Goal: Task Accomplishment & Management: Complete application form

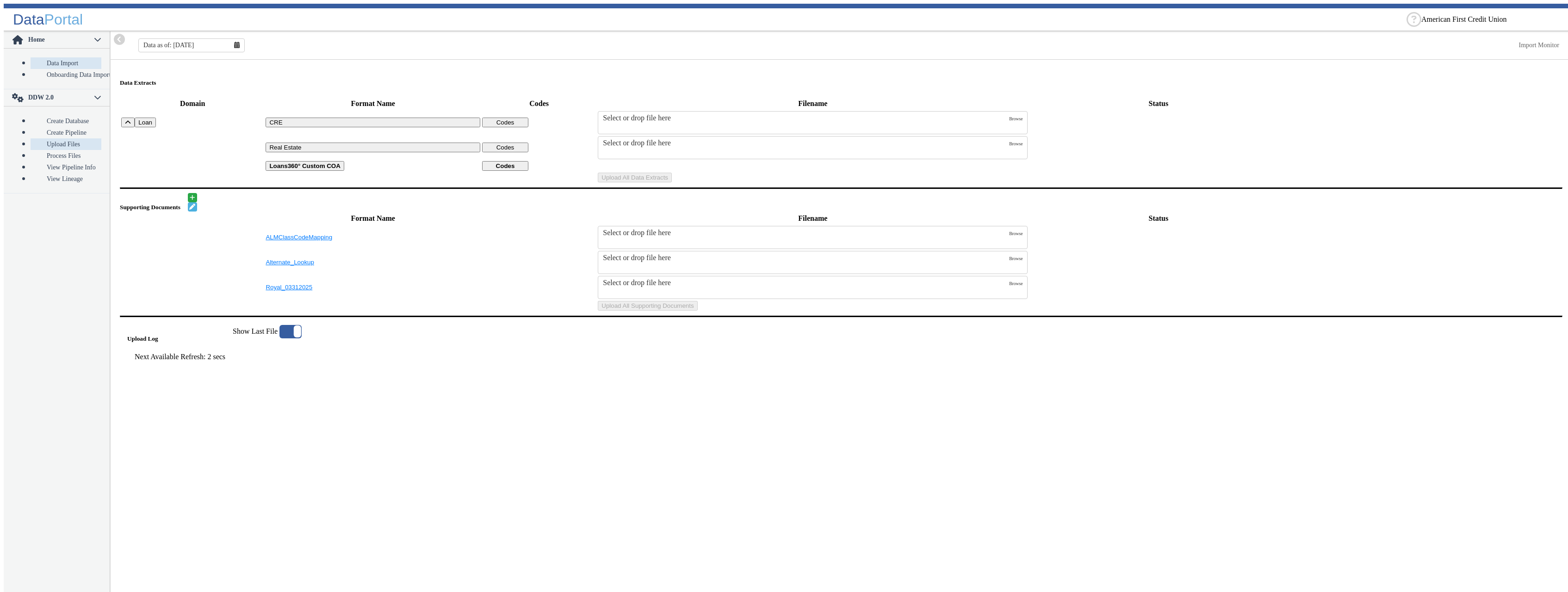
click at [54, 138] on link "Upload Files" at bounding box center [66, 144] width 71 height 12
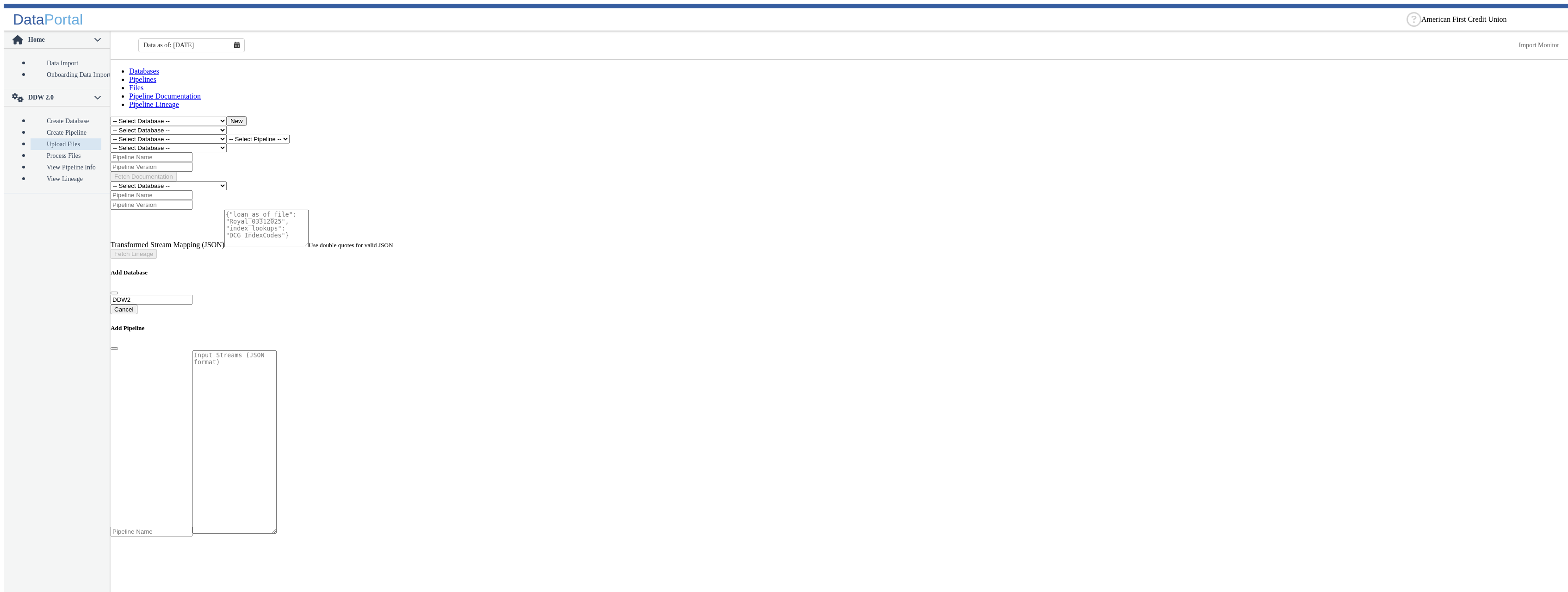
click at [111, 135] on select "-- Select Database -- DDW2_DENIS2_API_DEV DDW2_DENIS3_API_DEV DDW2_DENIS4_API_D…" at bounding box center [169, 139] width 116 height 9
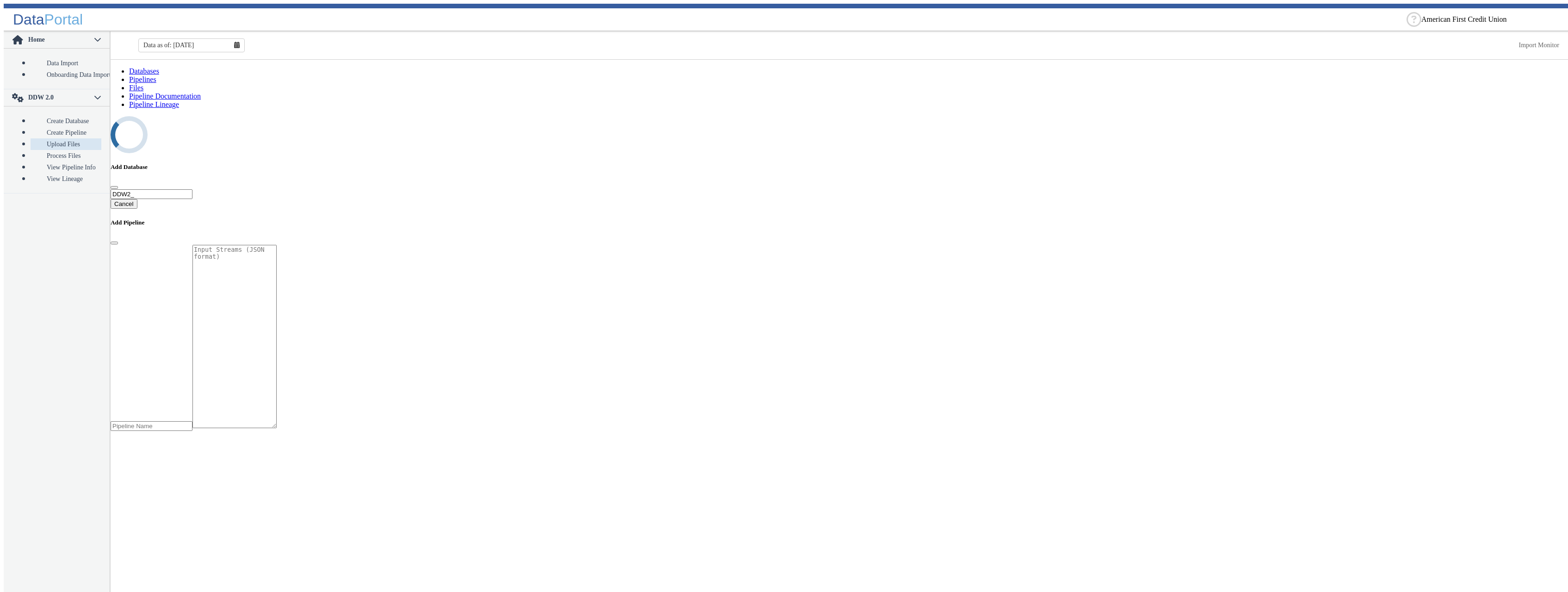
select select "7: Object"
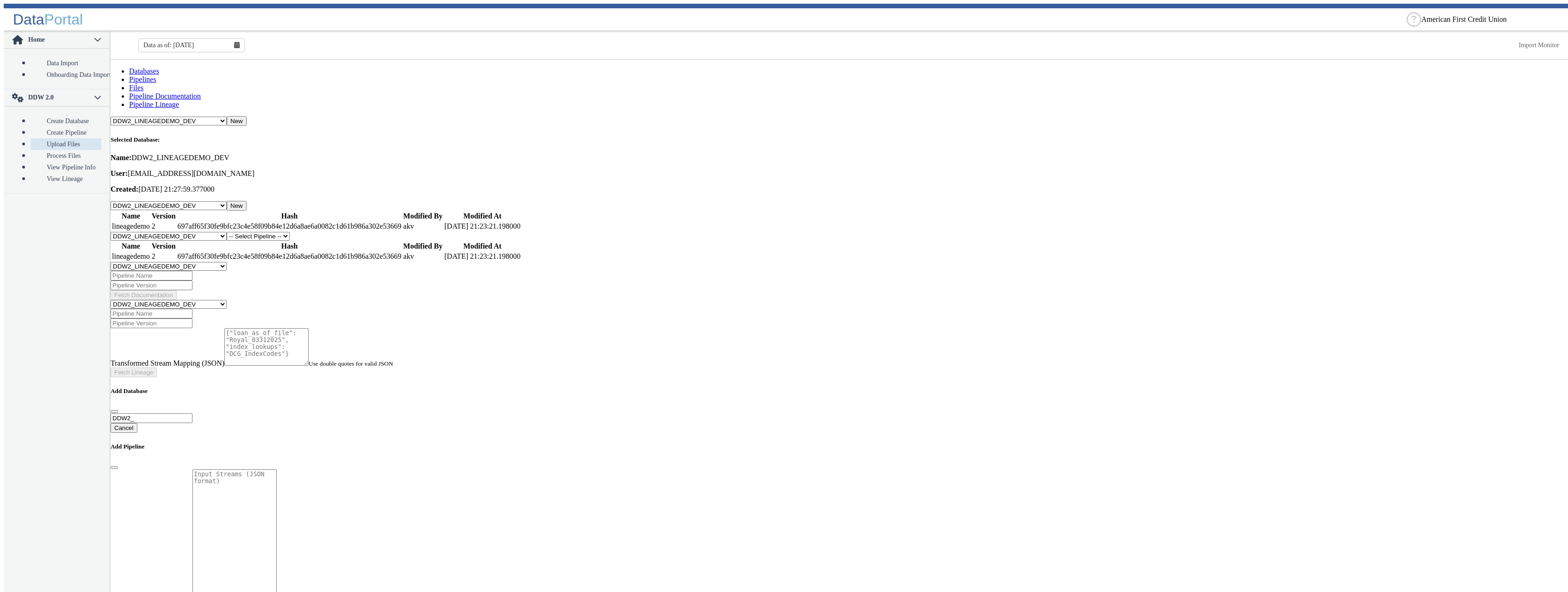
select select "1: Object"
click option "lineagedemo" at bounding box center [0, 0] width 0 height 0
click at [310, 232] on button "New" at bounding box center [299, 237] width 20 height 10
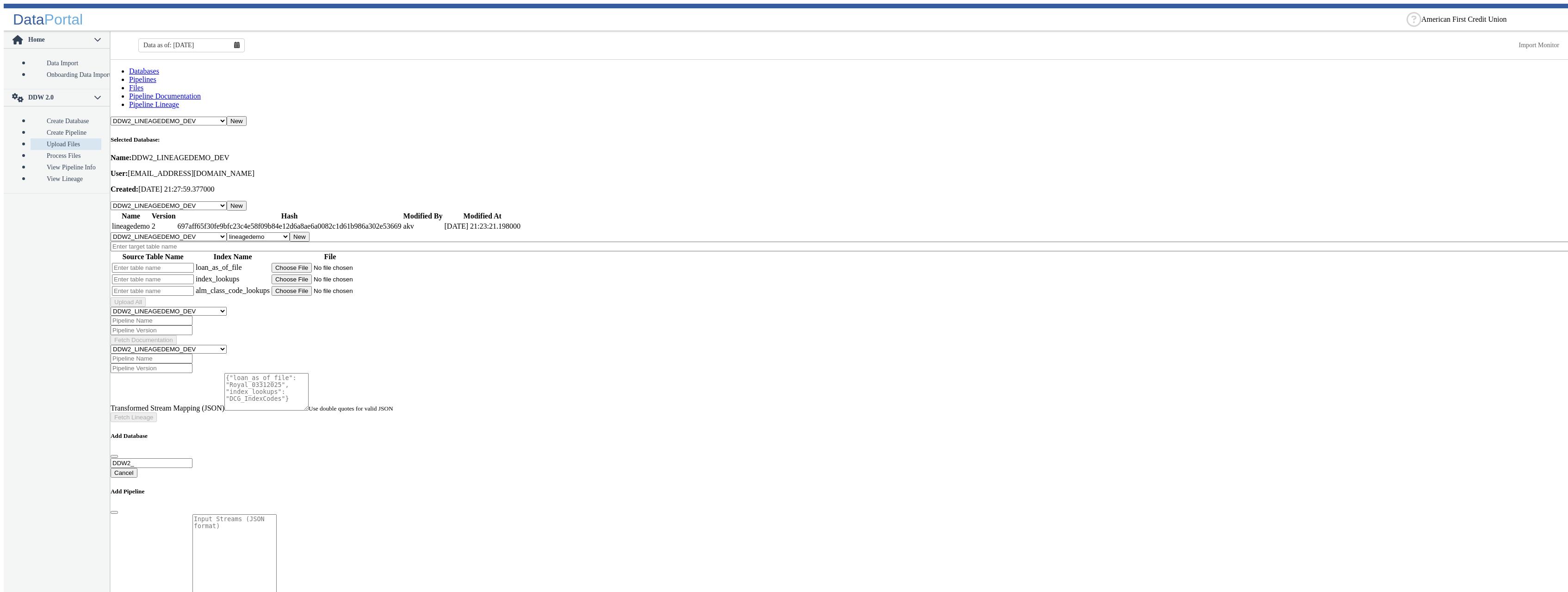
click at [200, 242] on input "text" at bounding box center [841, 247] width 1461 height 10
type input "Lineage2"
click at [142, 263] on input "text" at bounding box center [153, 268] width 82 height 10
type input "Loan2"
click at [339, 263] on input "file" at bounding box center [330, 268] width 117 height 10
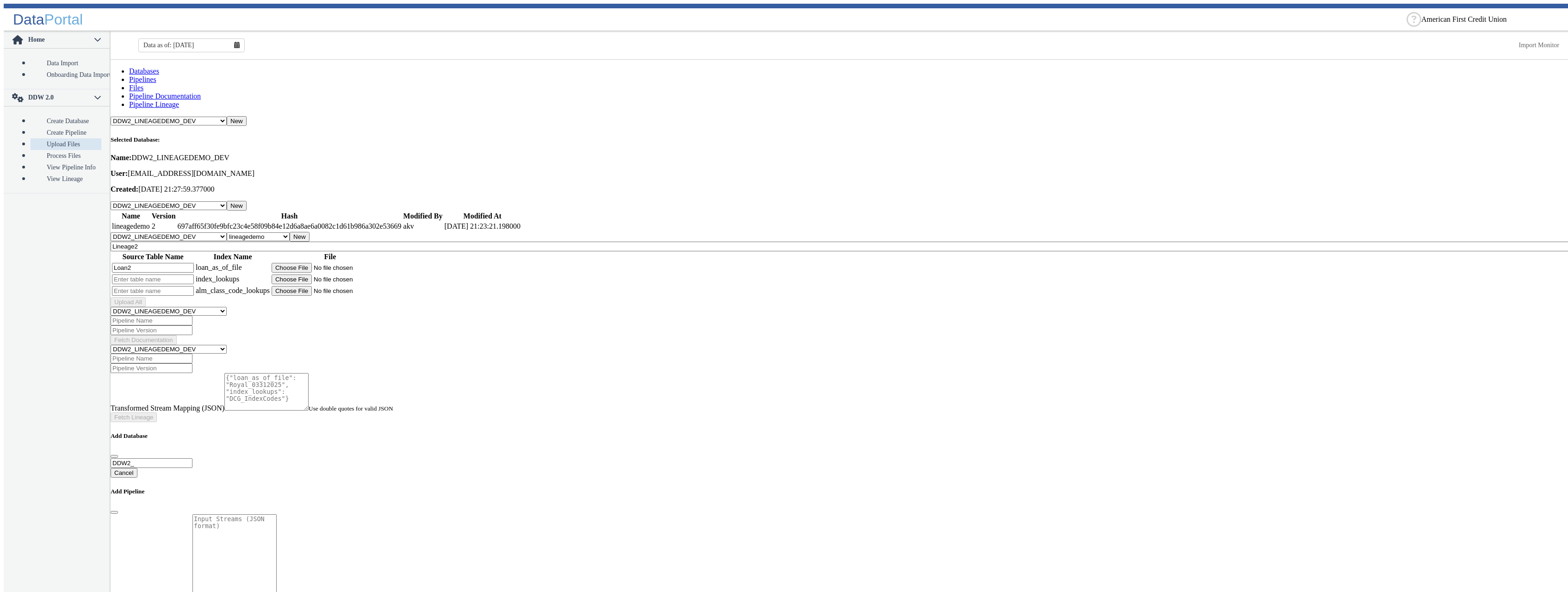
type input "C:\fakepath\Royal_03312025_v2.csv"
click at [194, 275] on input "text" at bounding box center [153, 280] width 82 height 10
type input "Index2"
click at [341, 275] on input "file" at bounding box center [330, 280] width 117 height 10
type input "C:\fakepath\DCG_IndexCodes_New.csv"
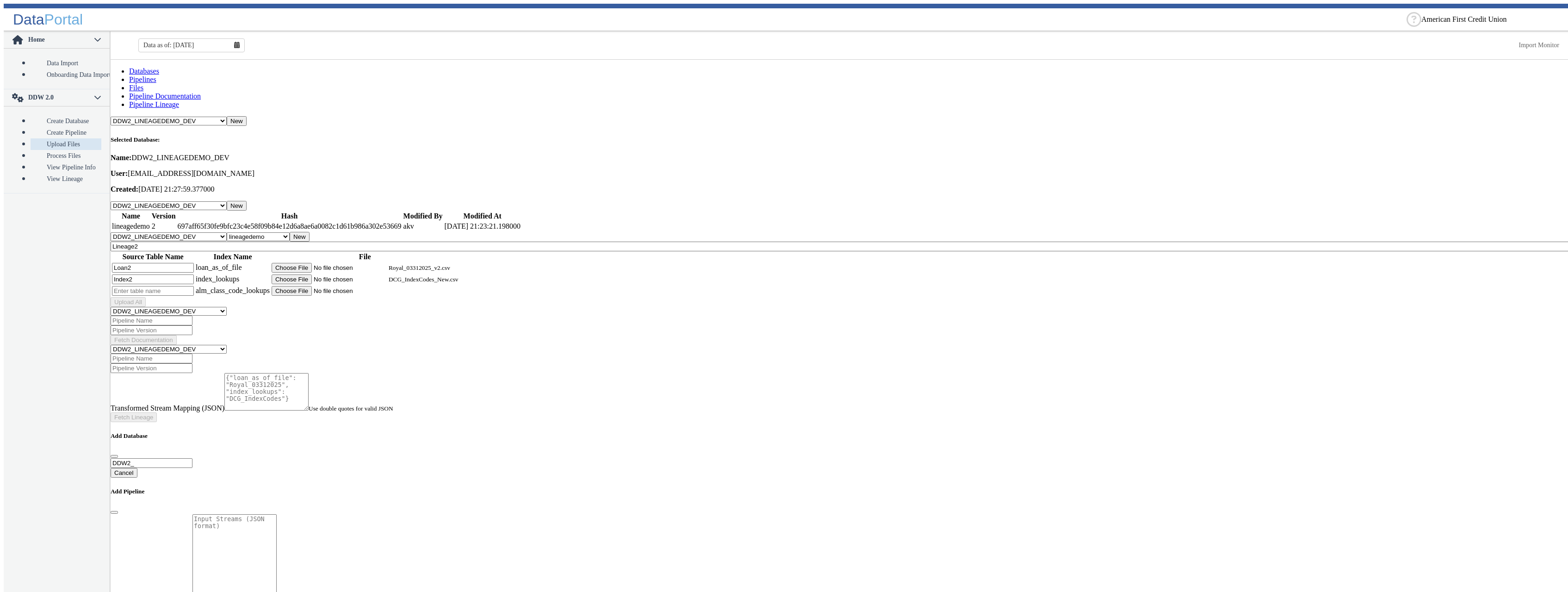
click at [156, 286] on input "text" at bounding box center [153, 291] width 82 height 10
type input "Alm2"
click at [331, 286] on input "file" at bounding box center [330, 291] width 117 height 10
type input "C:\fakepath\DCG_ALM_Class_Codes.csv"
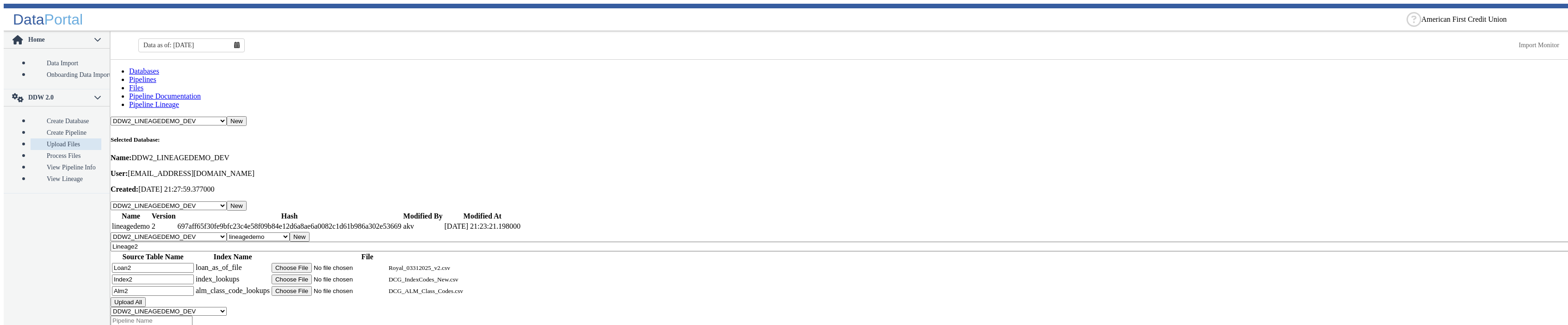
click at [145, 297] on button "Upload All" at bounding box center [128, 302] width 35 height 10
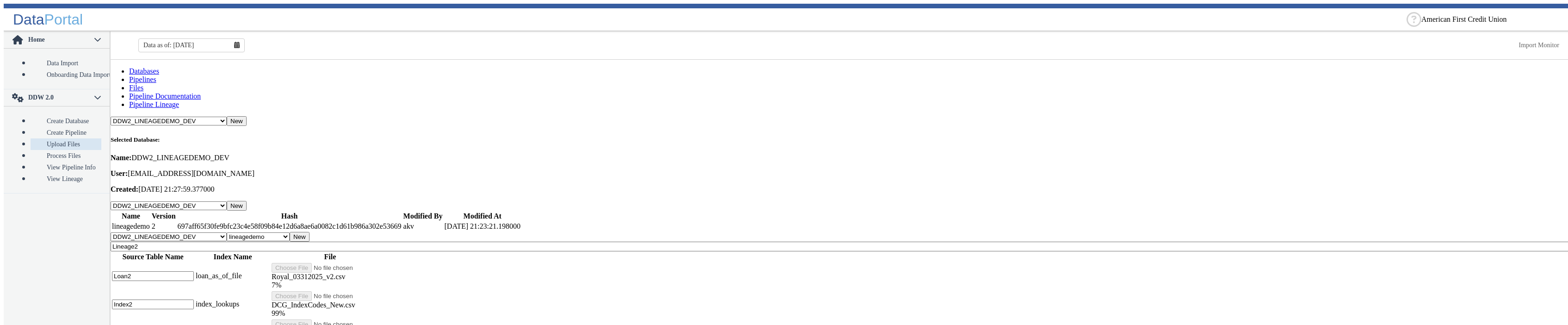
scroll to position [10, 0]
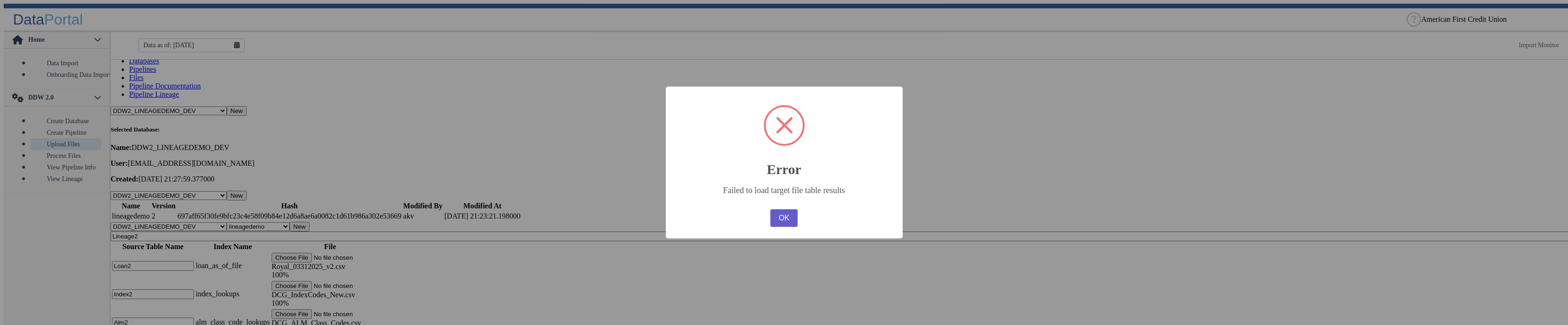
click at [788, 221] on button "OK" at bounding box center [784, 218] width 27 height 18
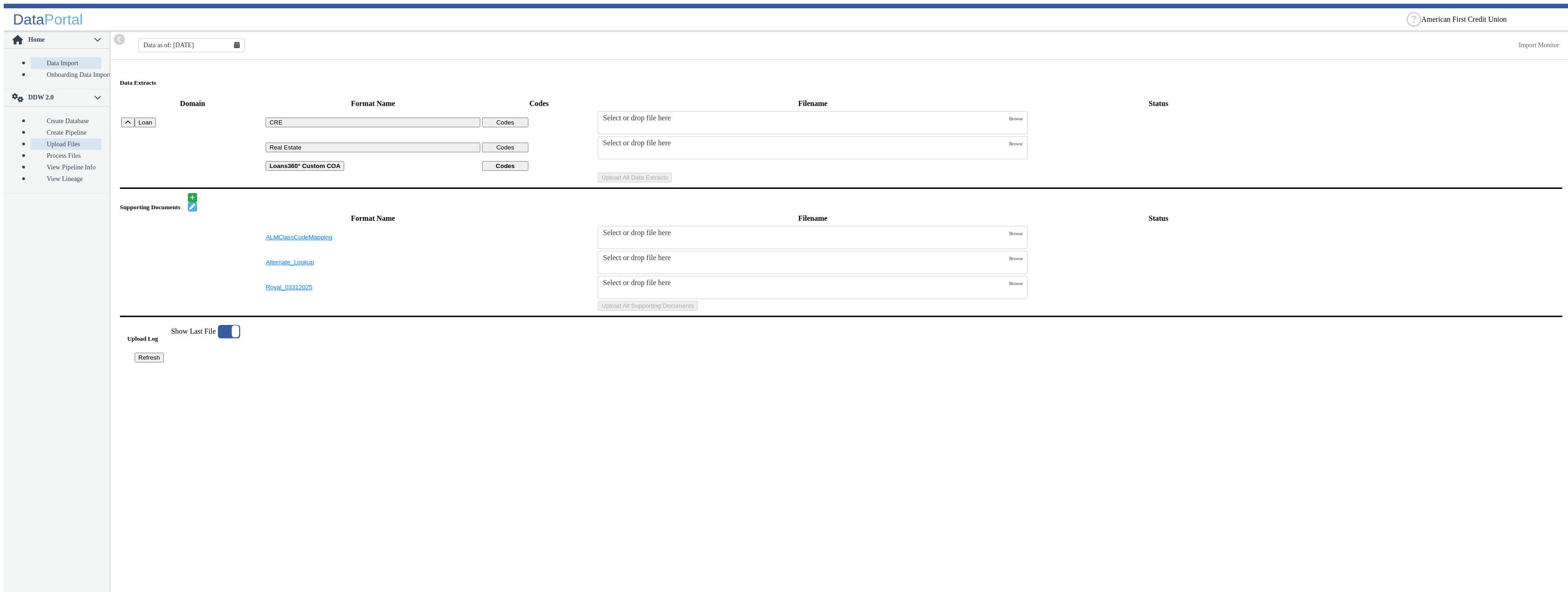
click at [48, 138] on link "Upload Files" at bounding box center [66, 144] width 71 height 12
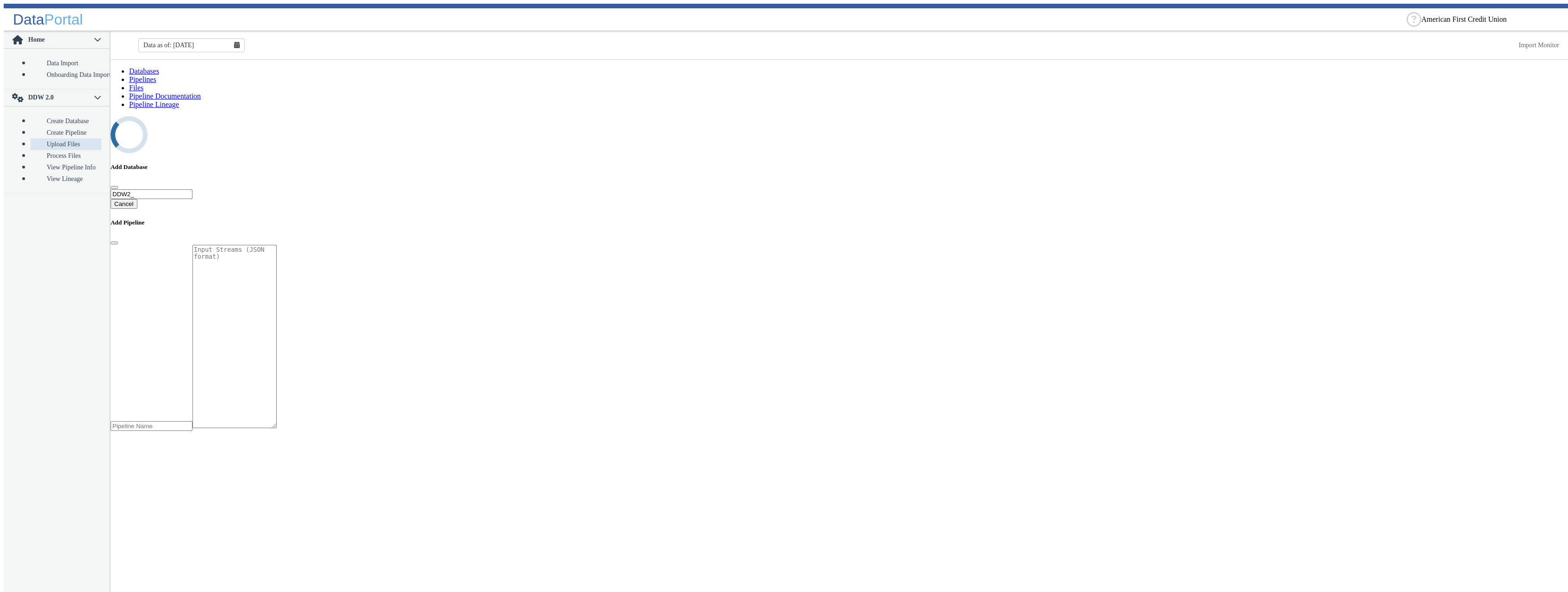
select select "7: Object"
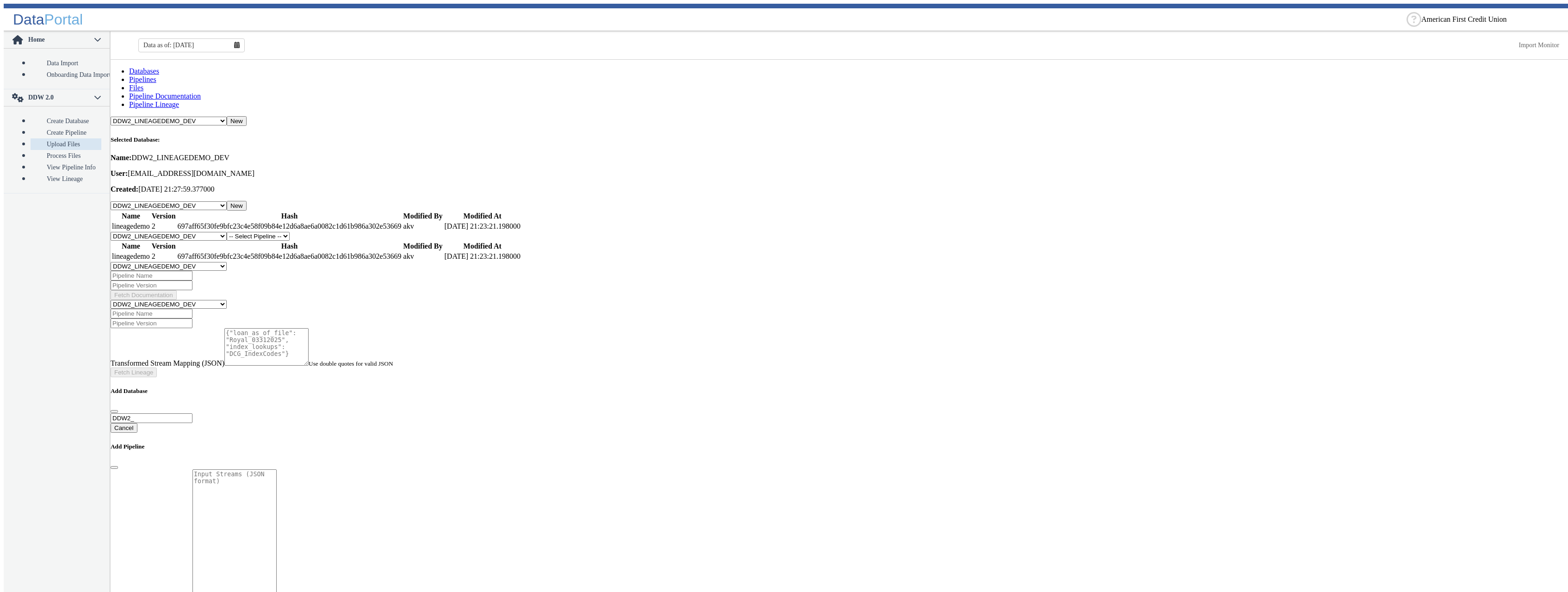
select select "1: Object"
click option "lineagedemo" at bounding box center [0, 0] width 0 height 0
click at [310, 232] on button "New" at bounding box center [299, 237] width 20 height 10
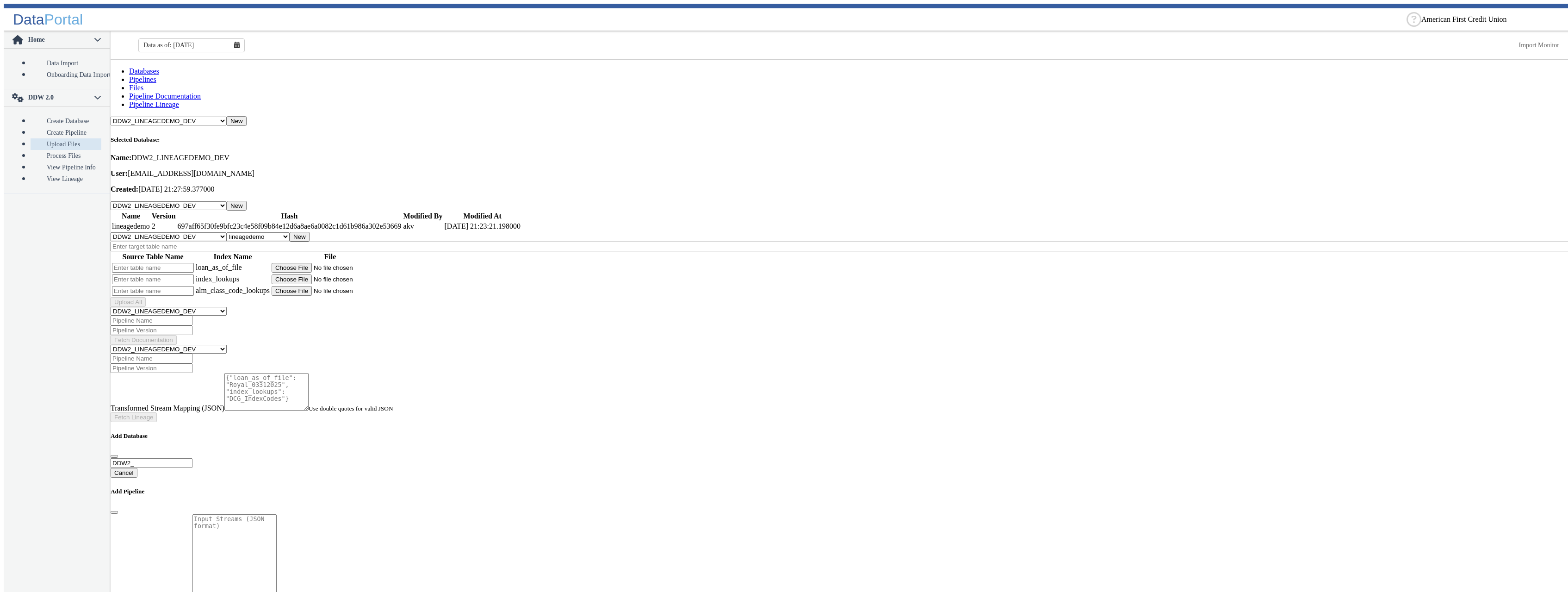
click at [208, 242] on input "text" at bounding box center [841, 247] width 1461 height 10
type input "Lineage3"
click at [149, 263] on input "text" at bounding box center [153, 268] width 82 height 10
type input "Loan3"
click at [342, 263] on input "file" at bounding box center [330, 268] width 117 height 10
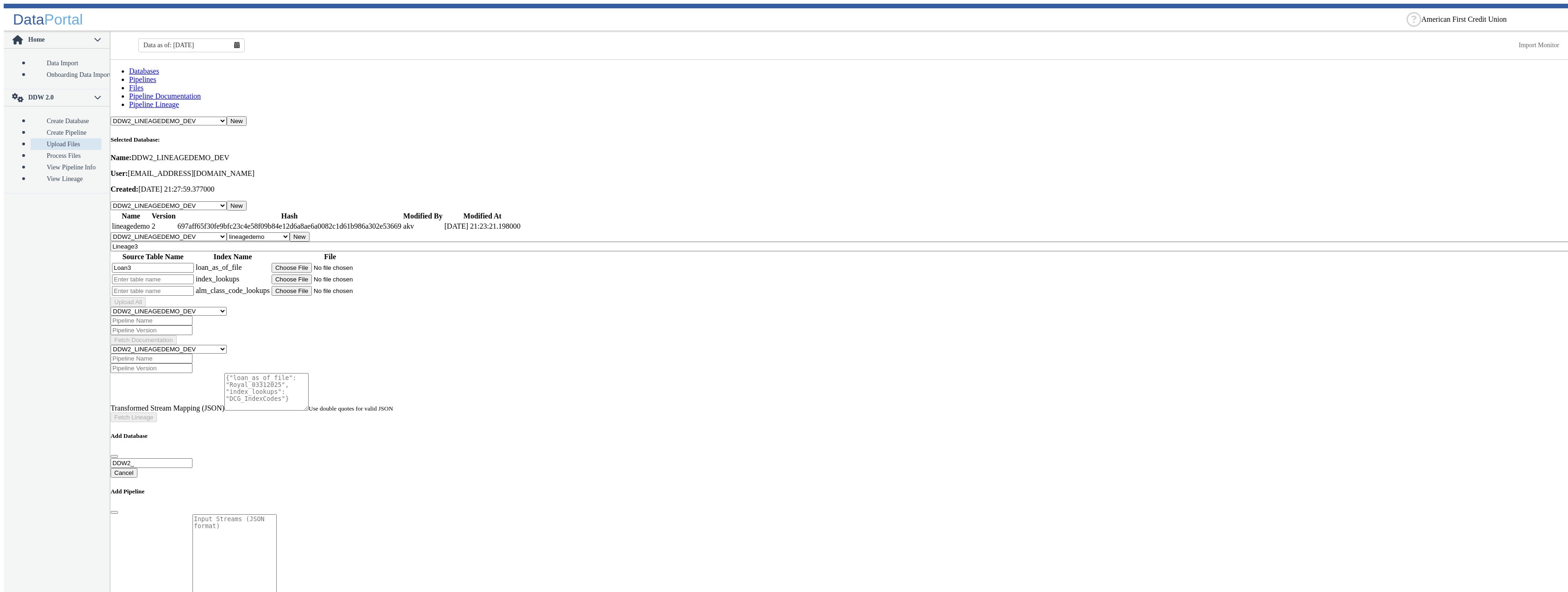
type input "C:\fakepath\Royal_03312025_v2.csv"
click at [184, 275] on input "text" at bounding box center [153, 280] width 82 height 10
type input "Index3"
click at [331, 275] on input "file" at bounding box center [330, 280] width 117 height 10
type input "C:\fakepath\DCG_IndexCodes_New.csv"
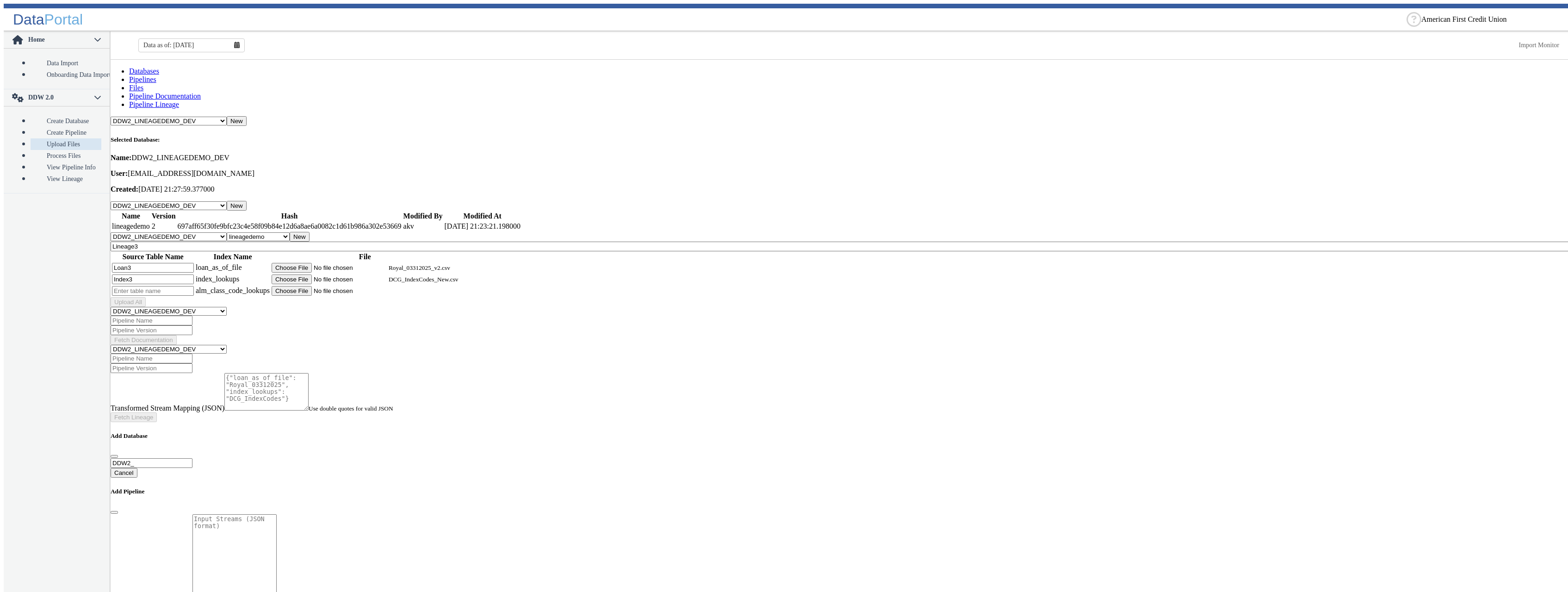
click at [167, 286] on input "text" at bounding box center [153, 291] width 82 height 10
type input "Alm3"
click at [333, 286] on input "file" at bounding box center [330, 291] width 117 height 10
type input "C:\fakepath\DCG_ALM_Class_Codes.csv"
click at [145, 297] on button "Upload All" at bounding box center [128, 302] width 35 height 10
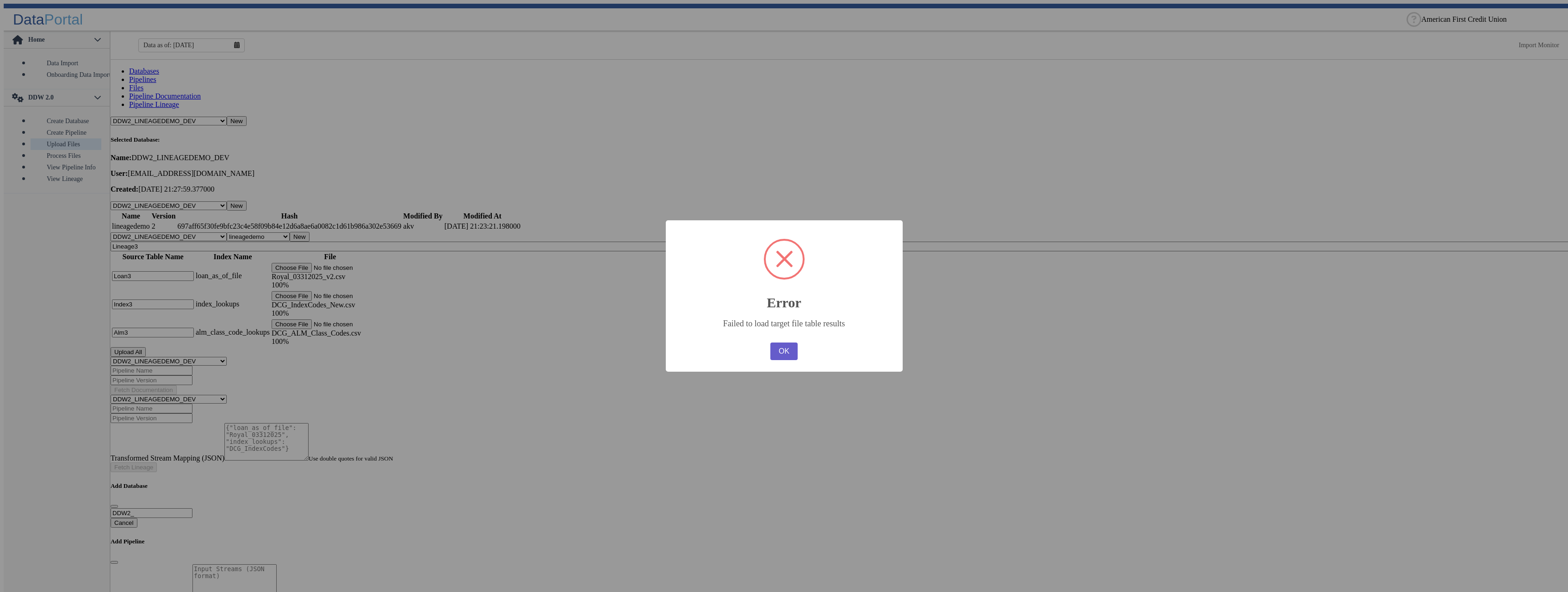
click at [788, 353] on button "OK" at bounding box center [784, 351] width 27 height 18
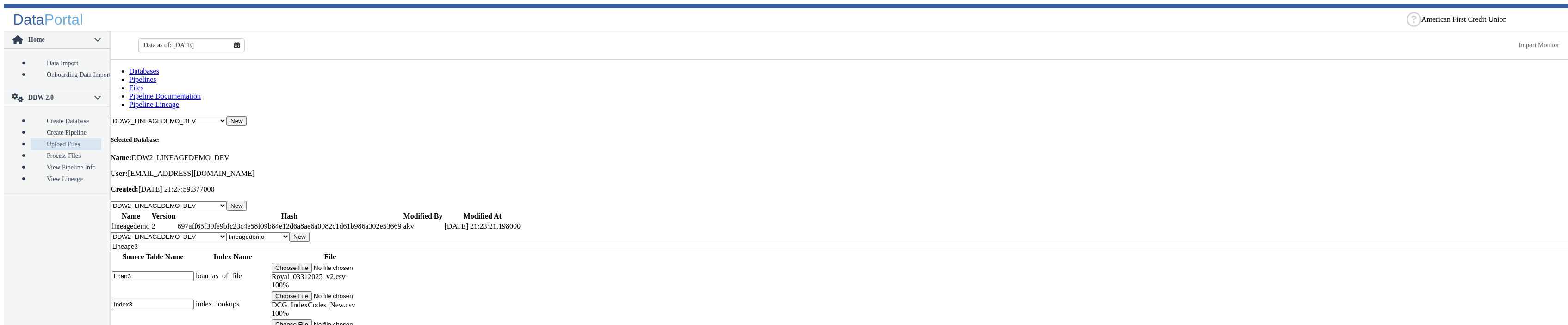
scroll to position [10, 0]
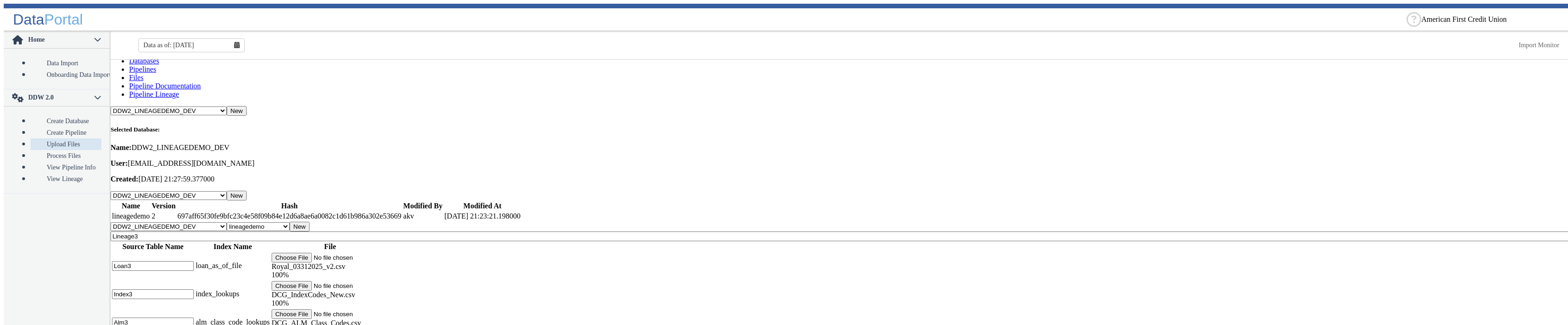
click at [310, 222] on button "New" at bounding box center [299, 226] width 20 height 10
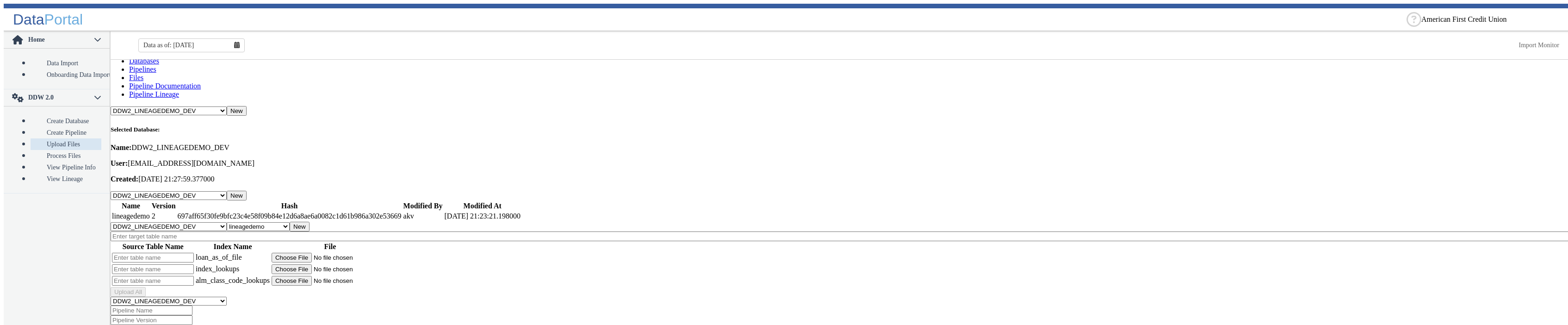
scroll to position [0, 0]
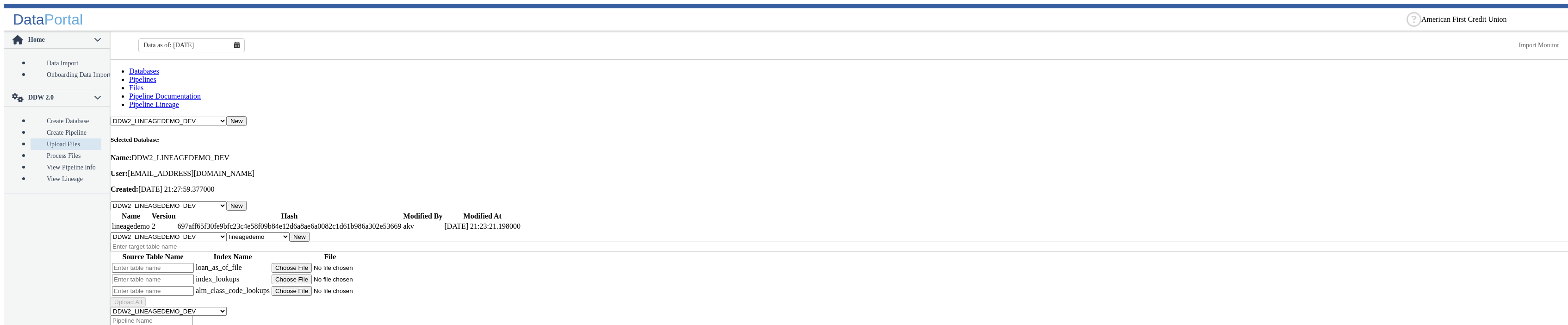
click at [204, 242] on input "text" at bounding box center [841, 246] width 1461 height 10
type input "Leaneage4"
click at [145, 263] on input "text" at bounding box center [153, 268] width 82 height 10
type input "Loan4"
click at [166, 274] on input "text" at bounding box center [153, 279] width 82 height 10
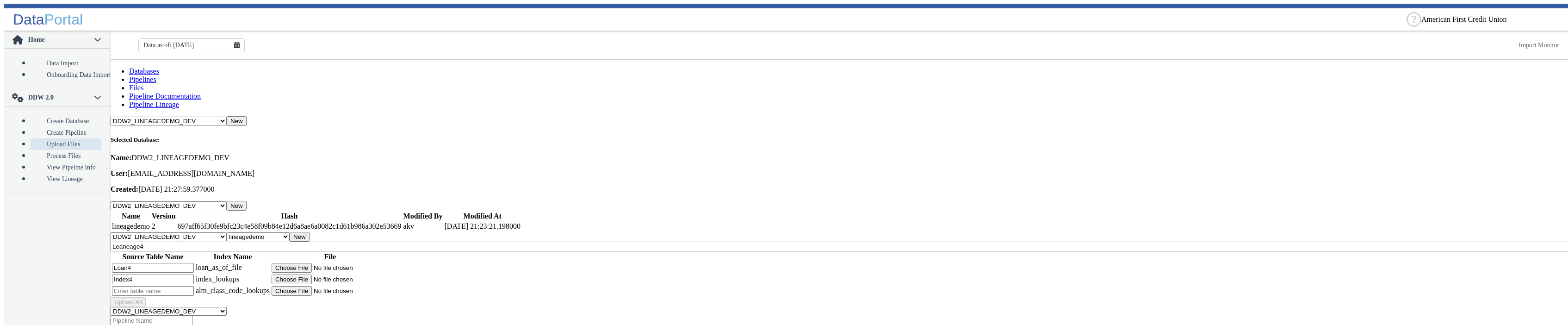
type input "Index4"
click at [163, 286] on input "text" at bounding box center [153, 291] width 82 height 10
type input "Alm4"
click at [325, 263] on input "file" at bounding box center [330, 268] width 117 height 10
type input "C:\fakepath\Royal_03312025_v2.csv"
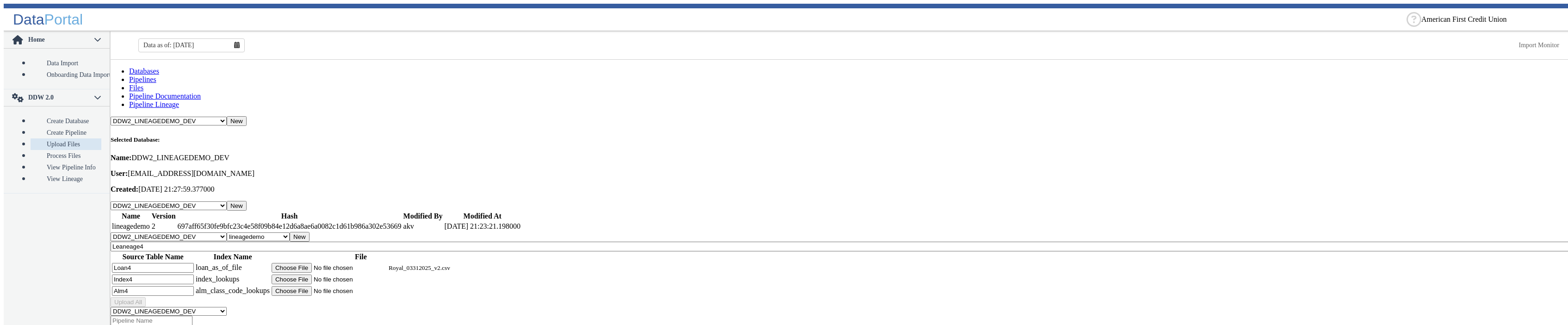
click at [335, 274] on input "file" at bounding box center [330, 279] width 117 height 10
type input "C:\fakepath\DCG_IndexCodes_New.csv"
click at [329, 286] on input "file" at bounding box center [330, 291] width 117 height 10
type input "C:\fakepath\DCG_ALM_Class_Codes.csv"
click at [145, 297] on button "Upload All" at bounding box center [128, 302] width 35 height 10
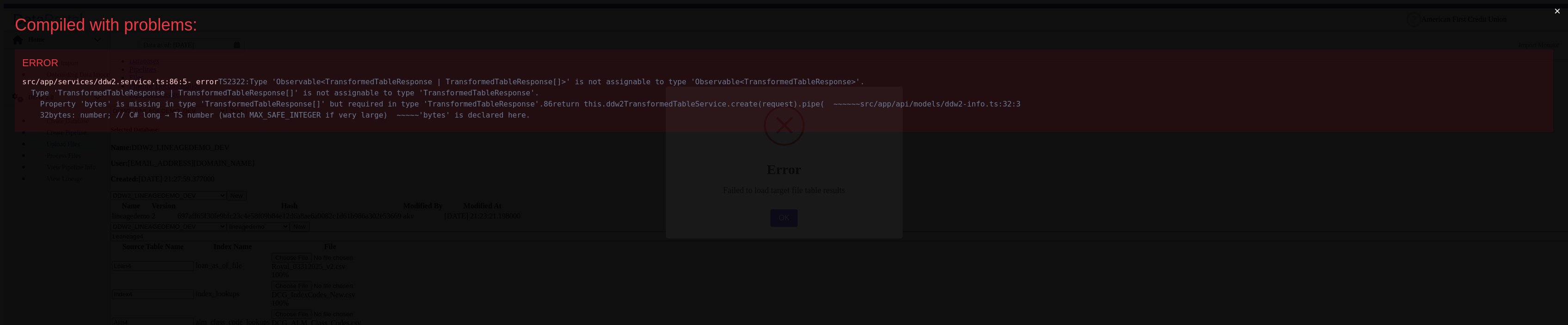
click at [1556, 13] on button "×" at bounding box center [1557, 11] width 21 height 22
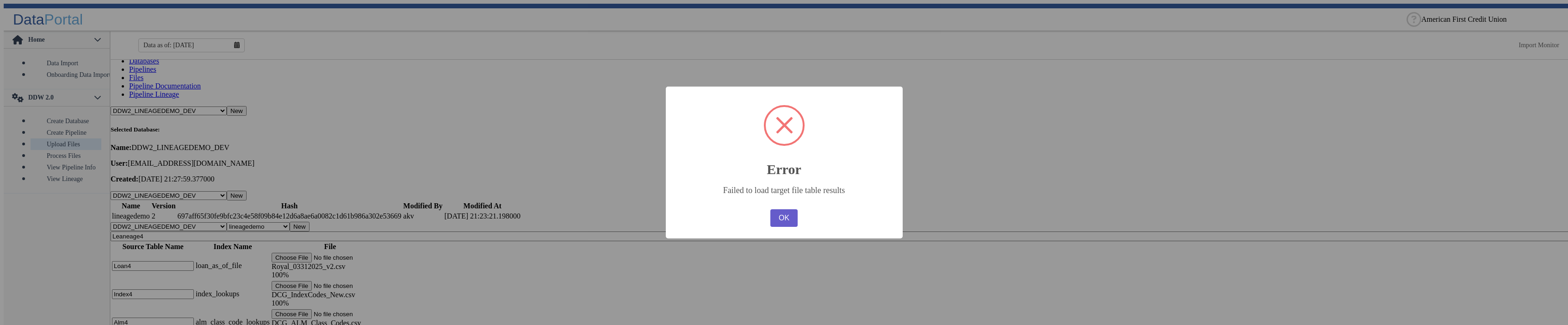
click at [788, 222] on button "OK" at bounding box center [784, 218] width 27 height 18
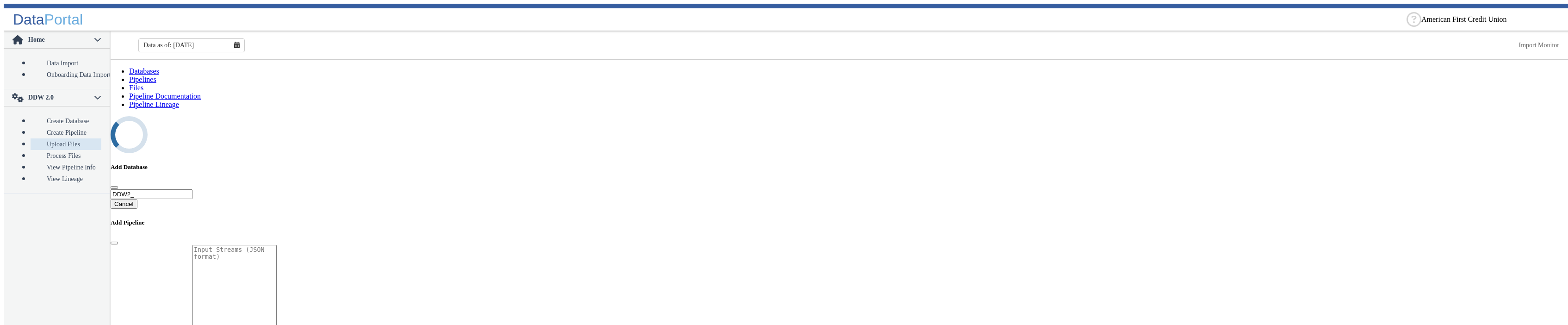
select select "7: Object"
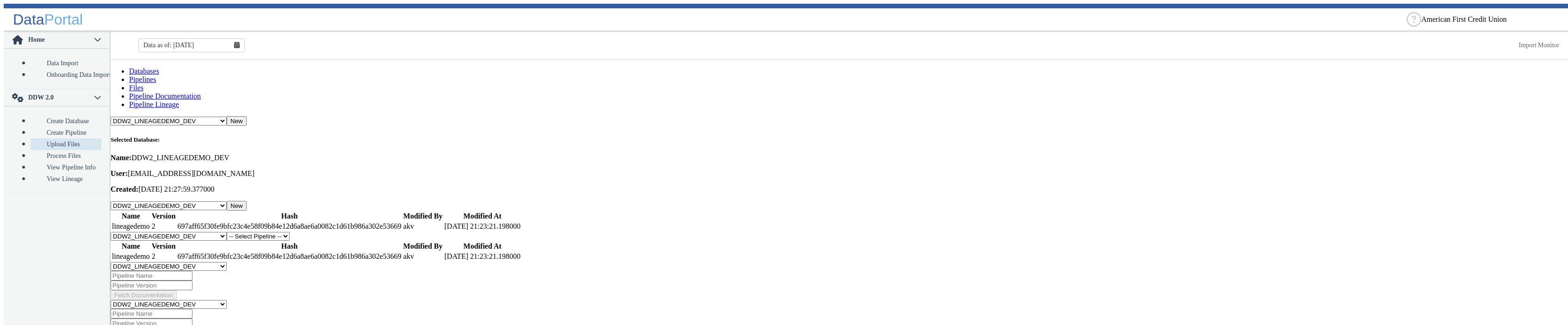
select select "1: Object"
click option "lineagedemo" at bounding box center [0, 0] width 0 height 0
click at [310, 232] on button "New" at bounding box center [299, 237] width 20 height 10
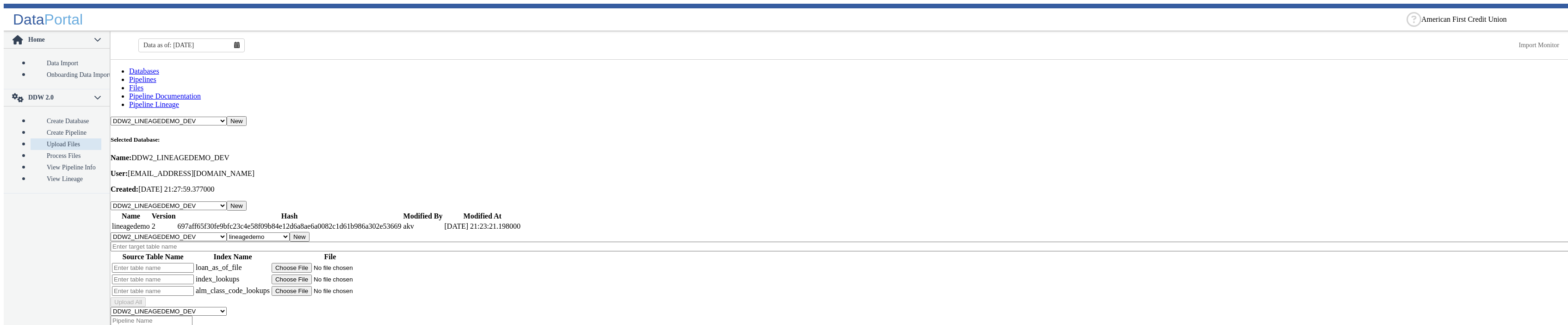
click at [253, 242] on input "text" at bounding box center [841, 246] width 1461 height 10
type input "Lineage5"
click at [191, 263] on input "text" at bounding box center [153, 268] width 82 height 10
type input "Loan5"
click at [194, 274] on input "text" at bounding box center [153, 279] width 82 height 10
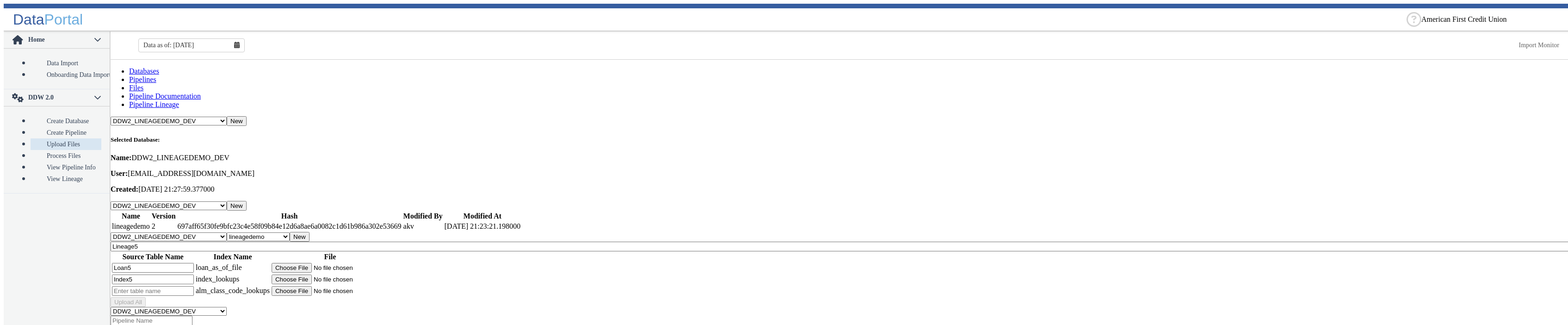
type input "Index5"
click at [189, 286] on input "text" at bounding box center [153, 291] width 82 height 10
type input "Alm5"
click at [333, 263] on input "file" at bounding box center [330, 268] width 117 height 10
type input "C:\fakepath\Royal_03312025_v2.csv"
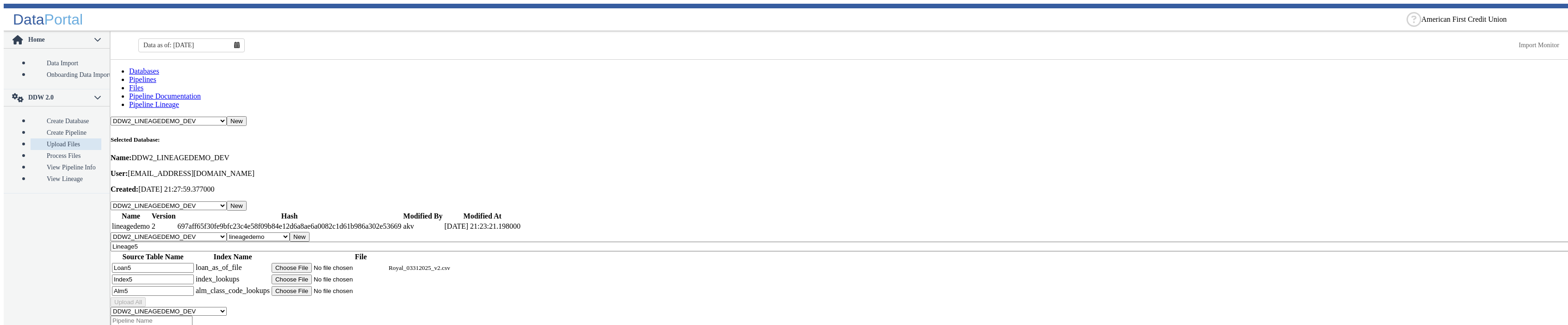
click at [325, 274] on input "file" at bounding box center [330, 279] width 117 height 10
type input "C:\fakepath\DCG_IndexCodes_New.csv"
click at [326, 286] on input "file" at bounding box center [330, 291] width 117 height 10
type input "C:\fakepath\DCG_ALM_Class_Codes.csv"
click at [145, 297] on button "Upload All" at bounding box center [128, 302] width 35 height 10
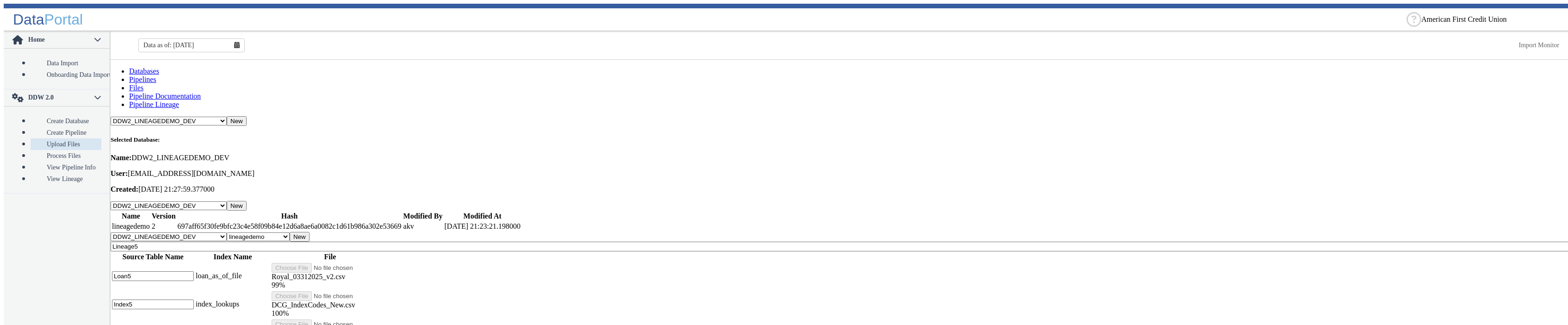
scroll to position [10, 0]
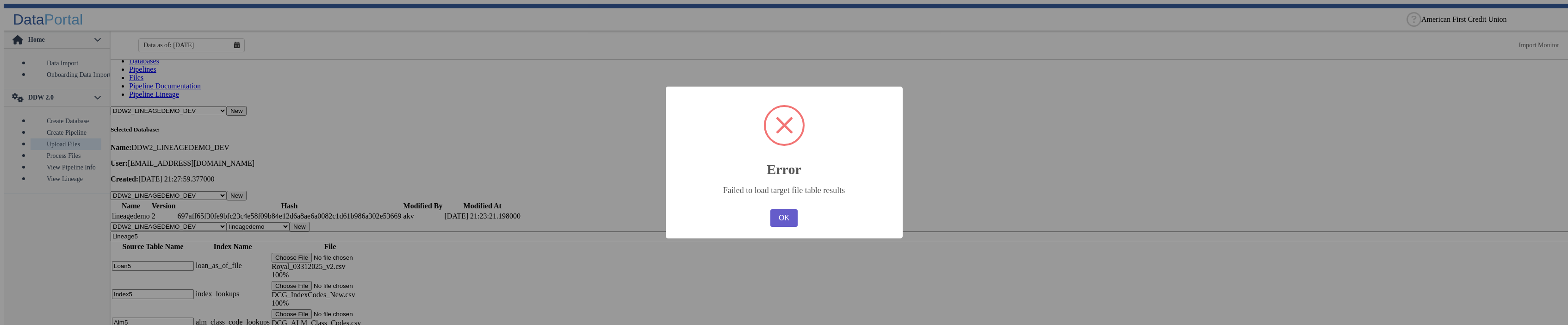
click at [788, 218] on button "OK" at bounding box center [784, 218] width 27 height 18
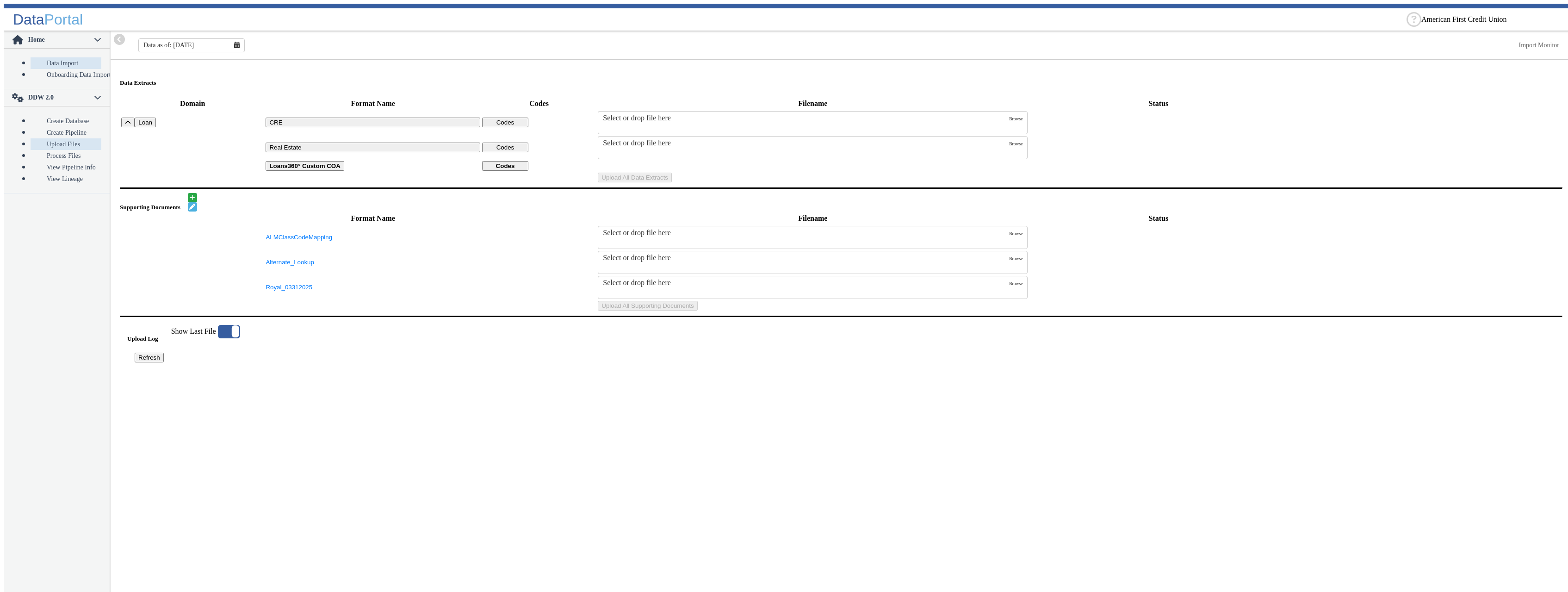
click at [51, 138] on link "Upload Files" at bounding box center [66, 144] width 71 height 12
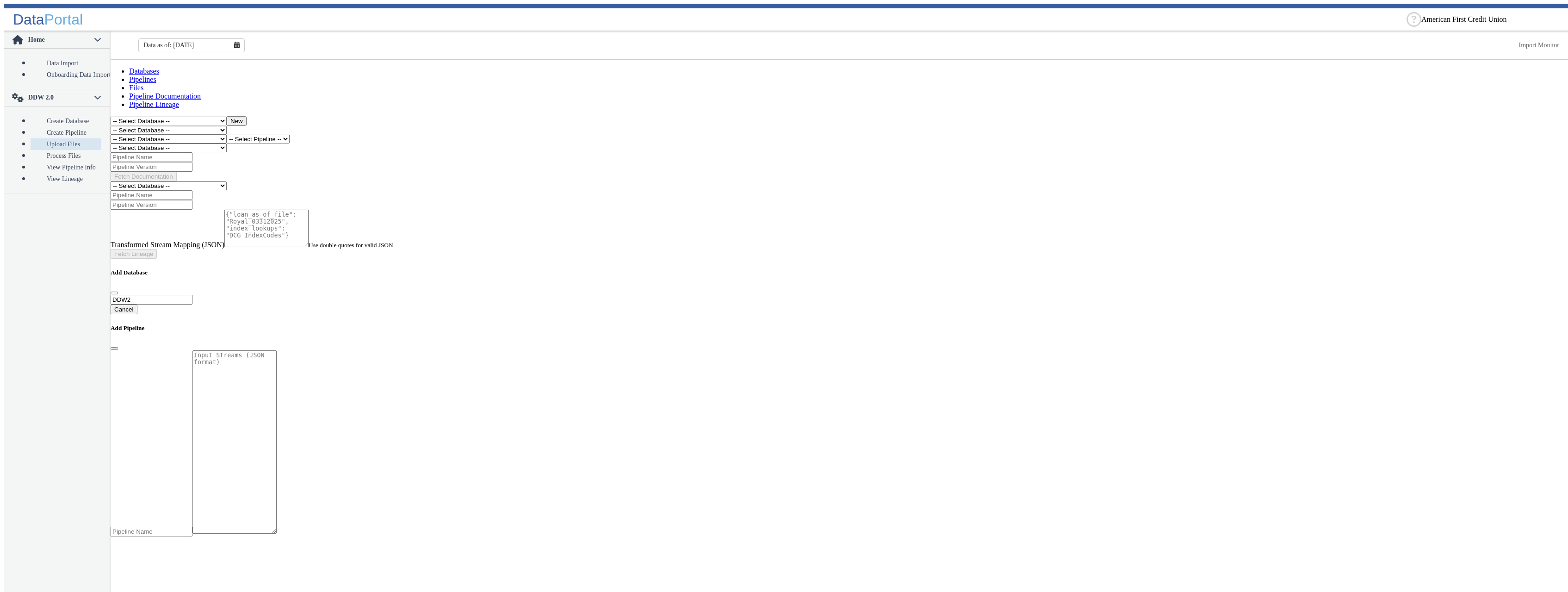
click at [226, 135] on select "-- Select Database -- DDW2_DENIS2_API_DEV DDW2_DENIS3_API_DEV DDW2_DENIS4_API_D…" at bounding box center [169, 139] width 116 height 9
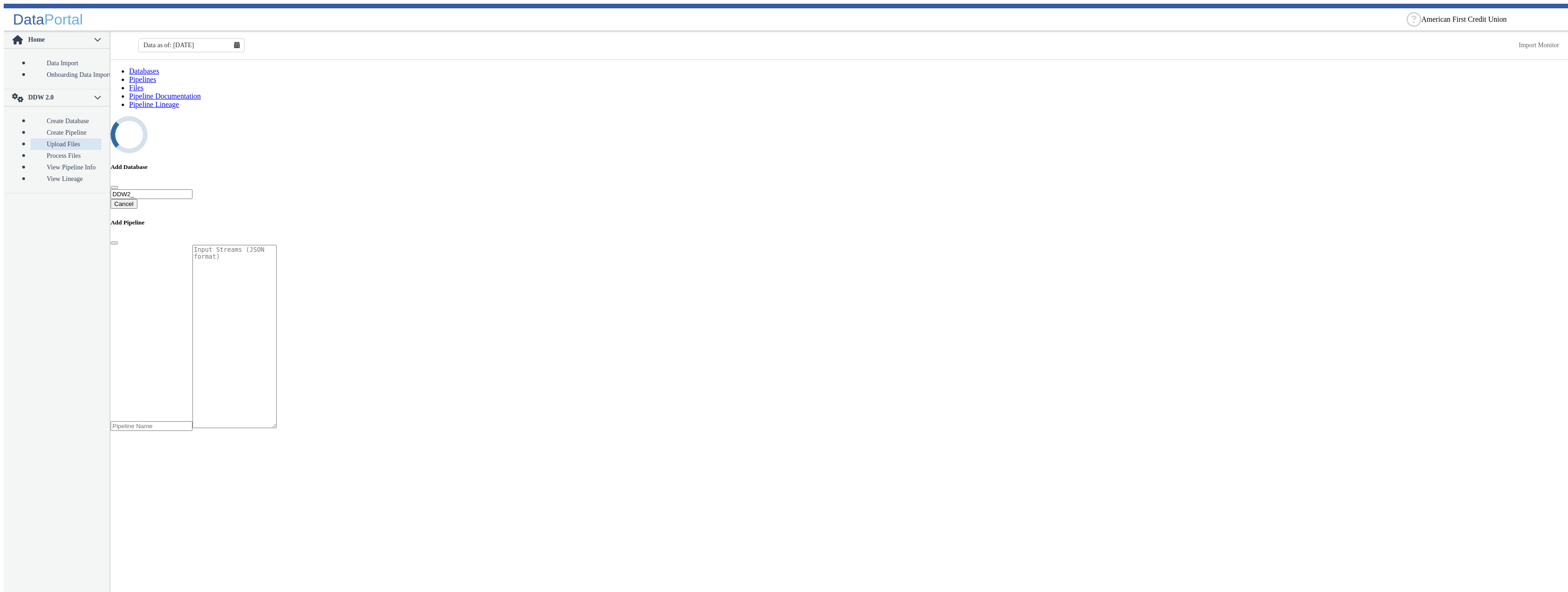
select select "7: Object"
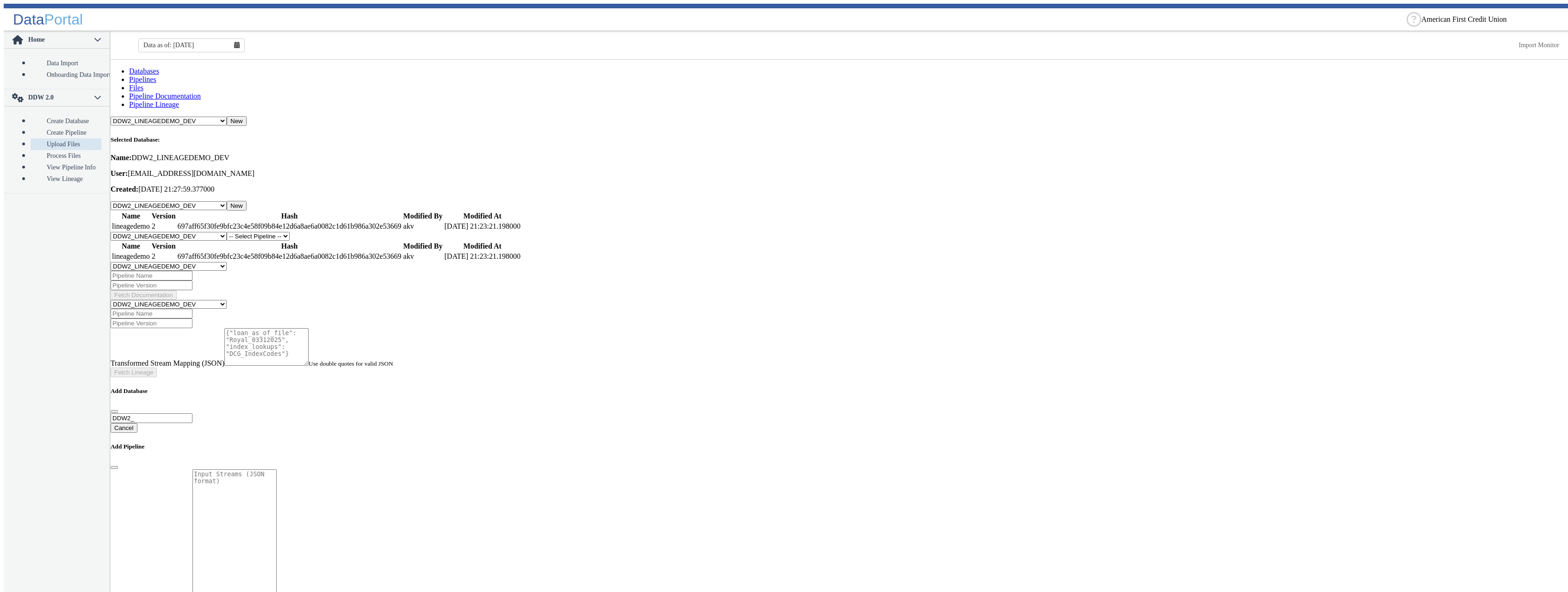
click at [226, 232] on select "-- Select Pipeline -- lineagedemo" at bounding box center [257, 236] width 63 height 9
select select "1: Object"
click option "lineagedemo" at bounding box center [0, 0] width 0 height 0
click at [310, 232] on button "New" at bounding box center [299, 237] width 20 height 10
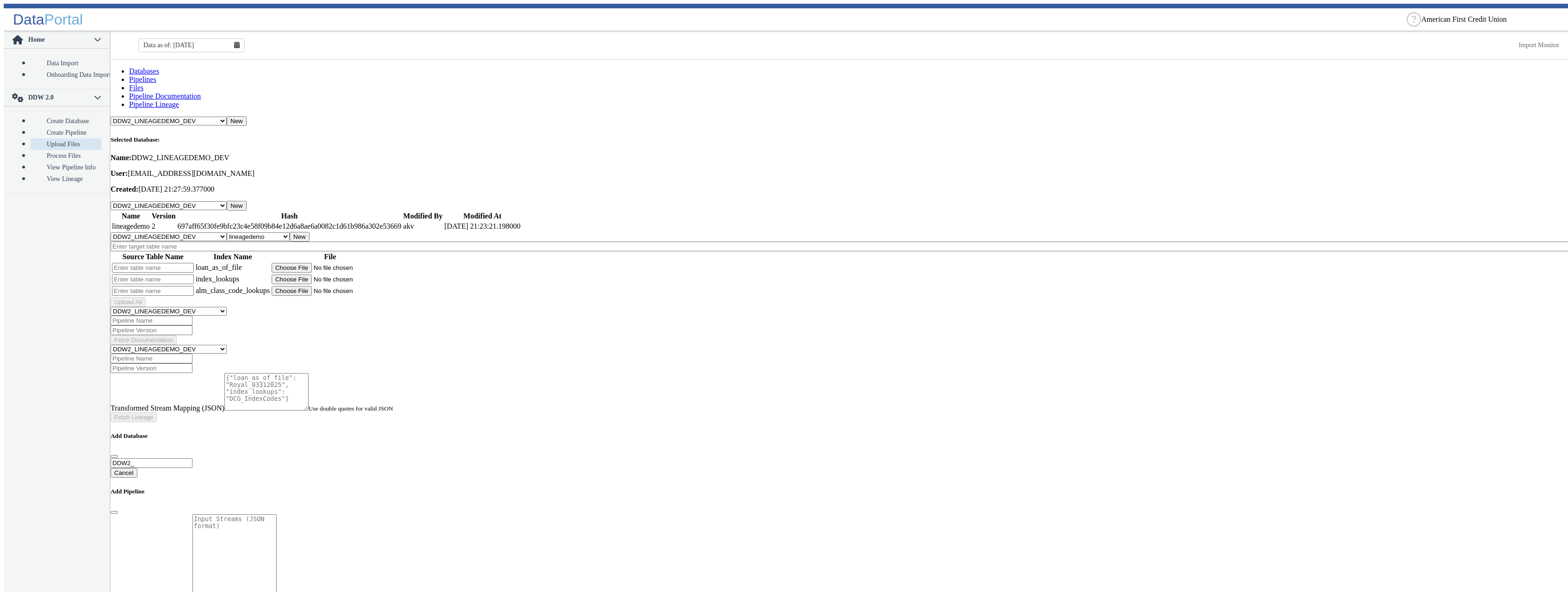
click at [188, 242] on input "text" at bounding box center [841, 247] width 1461 height 10
type input "Lineage6"
click at [155, 263] on input "text" at bounding box center [153, 268] width 82 height 10
type input "Loan6"
click at [146, 275] on input "text" at bounding box center [153, 280] width 82 height 10
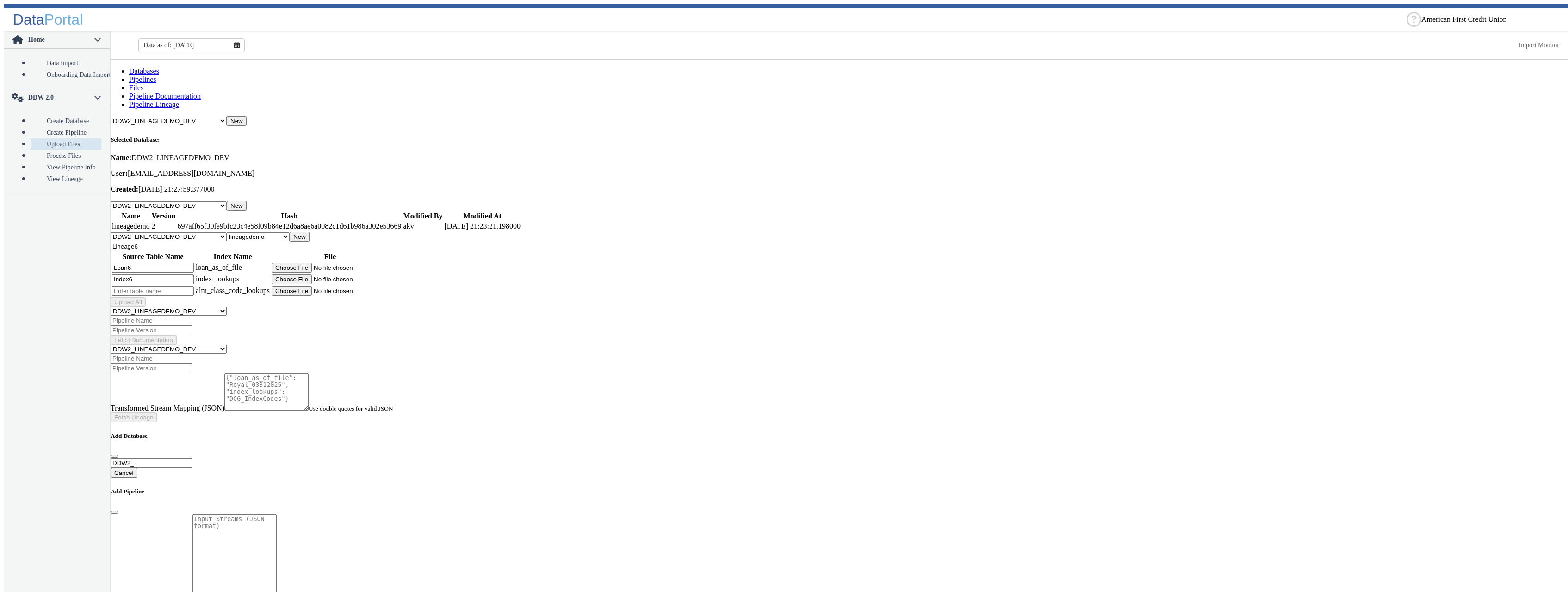
type input "Index6"
click at [142, 286] on input "text" at bounding box center [153, 291] width 82 height 10
type input "Alm6"
click at [338, 263] on input "file" at bounding box center [330, 268] width 117 height 10
type input "C:\fakepath\Royal_03312025_v2.csv"
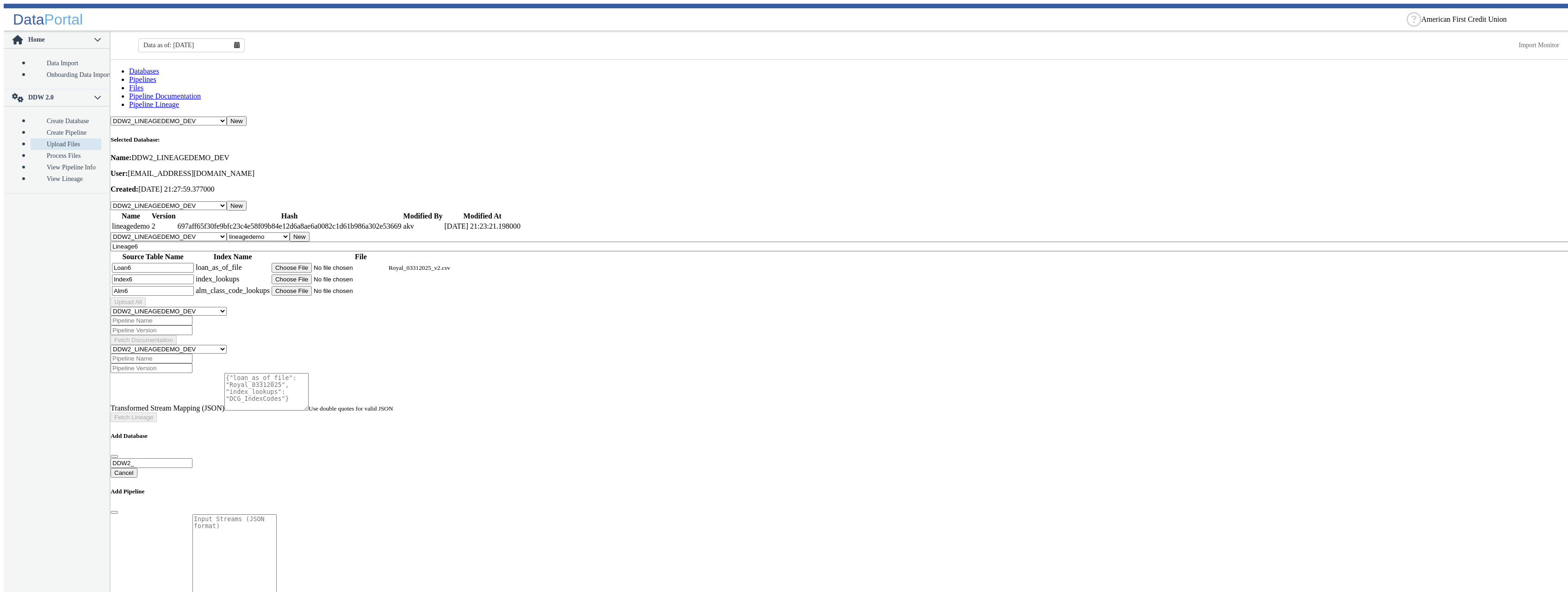
click at [338, 275] on input "file" at bounding box center [330, 280] width 117 height 10
type input "C:\fakepath\DCG_IndexCodes_New.csv"
click at [338, 286] on input "file" at bounding box center [330, 291] width 117 height 10
type input "C:\fakepath\DCG_ALM_Class_Codes.csv"
click at [145, 297] on button "Upload All" at bounding box center [128, 302] width 35 height 10
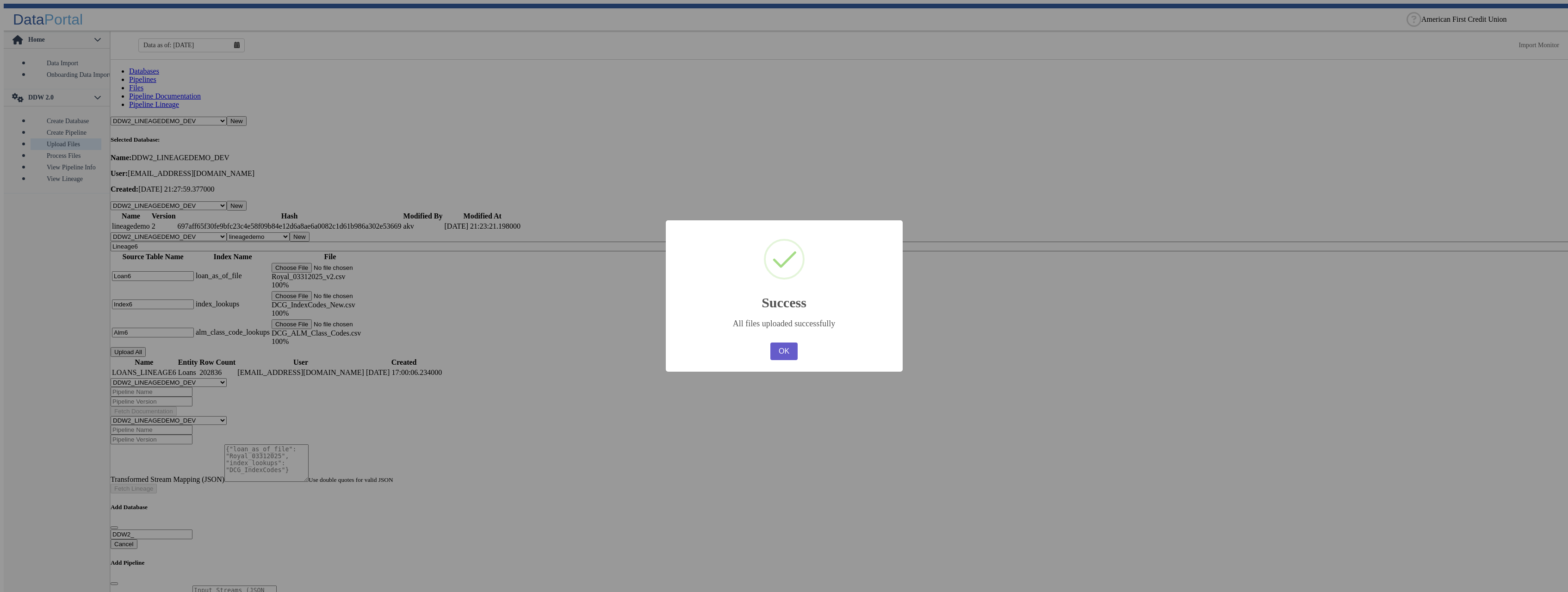
click at [784, 349] on button "OK" at bounding box center [784, 351] width 27 height 18
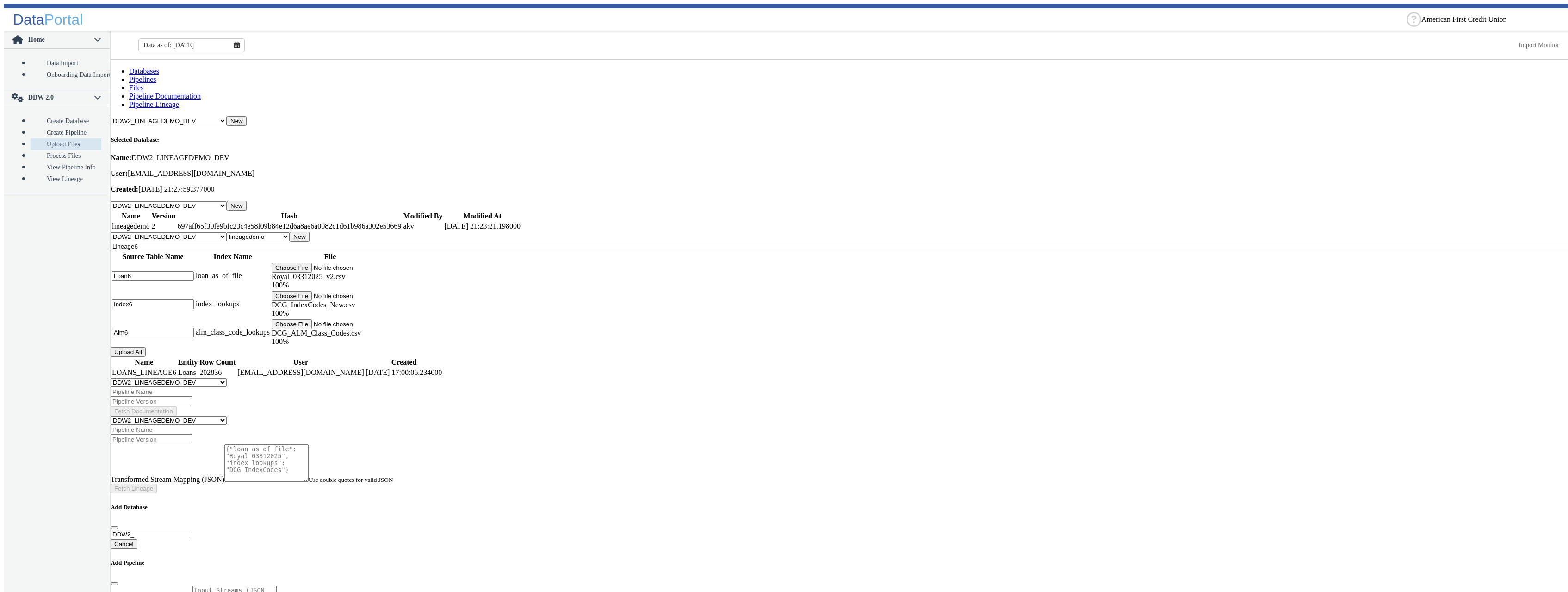
click at [310, 232] on button "New" at bounding box center [299, 237] width 20 height 10
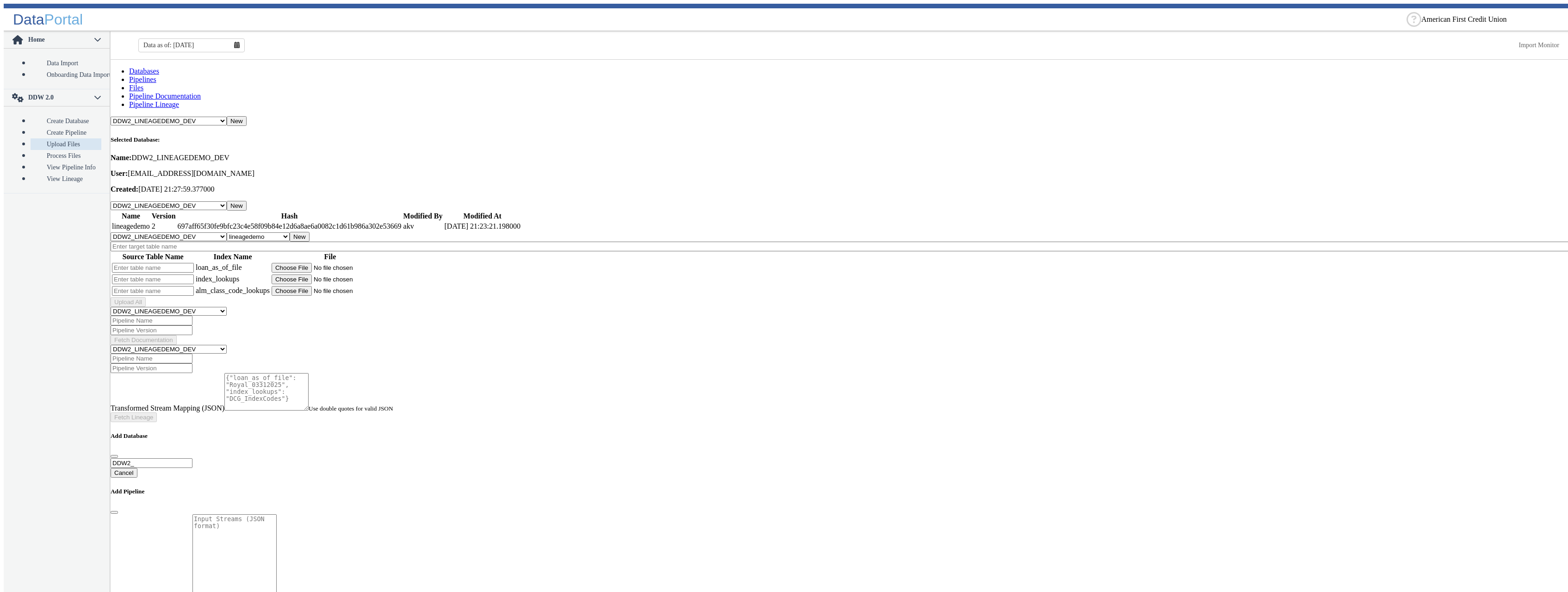
click at [923, 432] on main "Databases Pipelines Files Pipeline Documentation Pipeline Lineage -- Select Dat…" at bounding box center [841, 328] width 1461 height 537
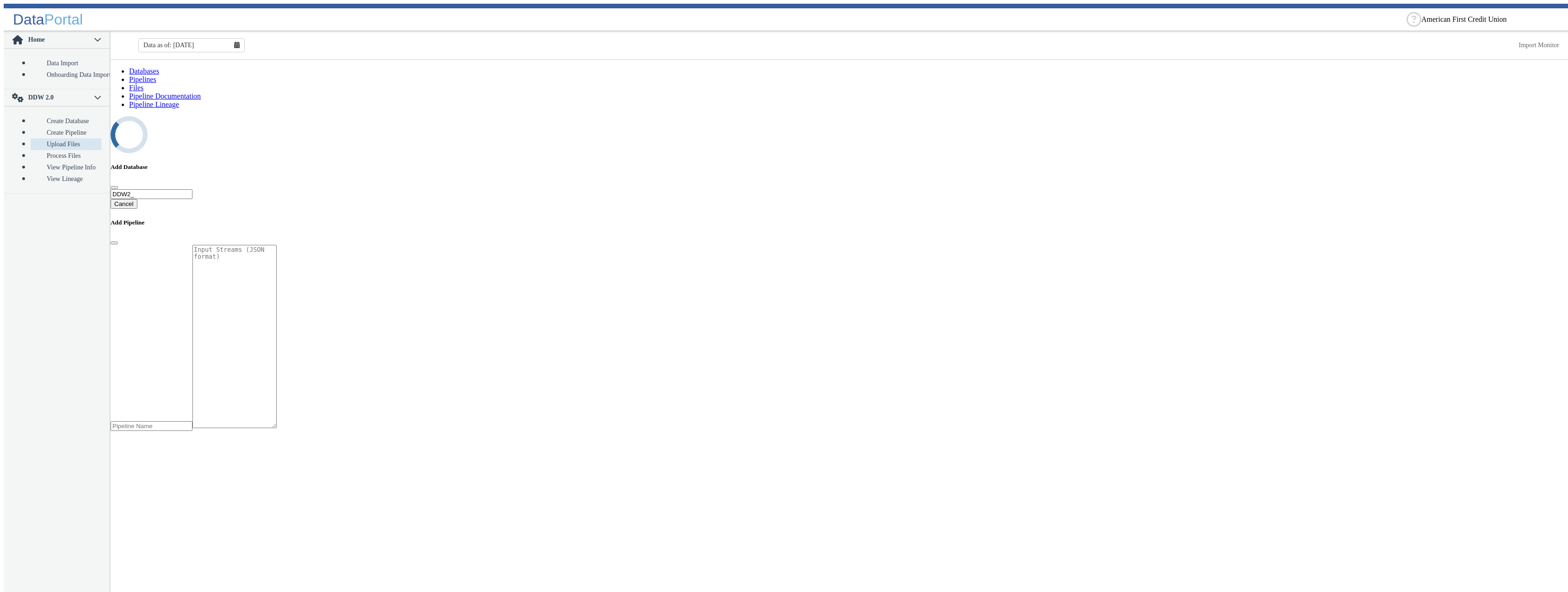
select select "7: Object"
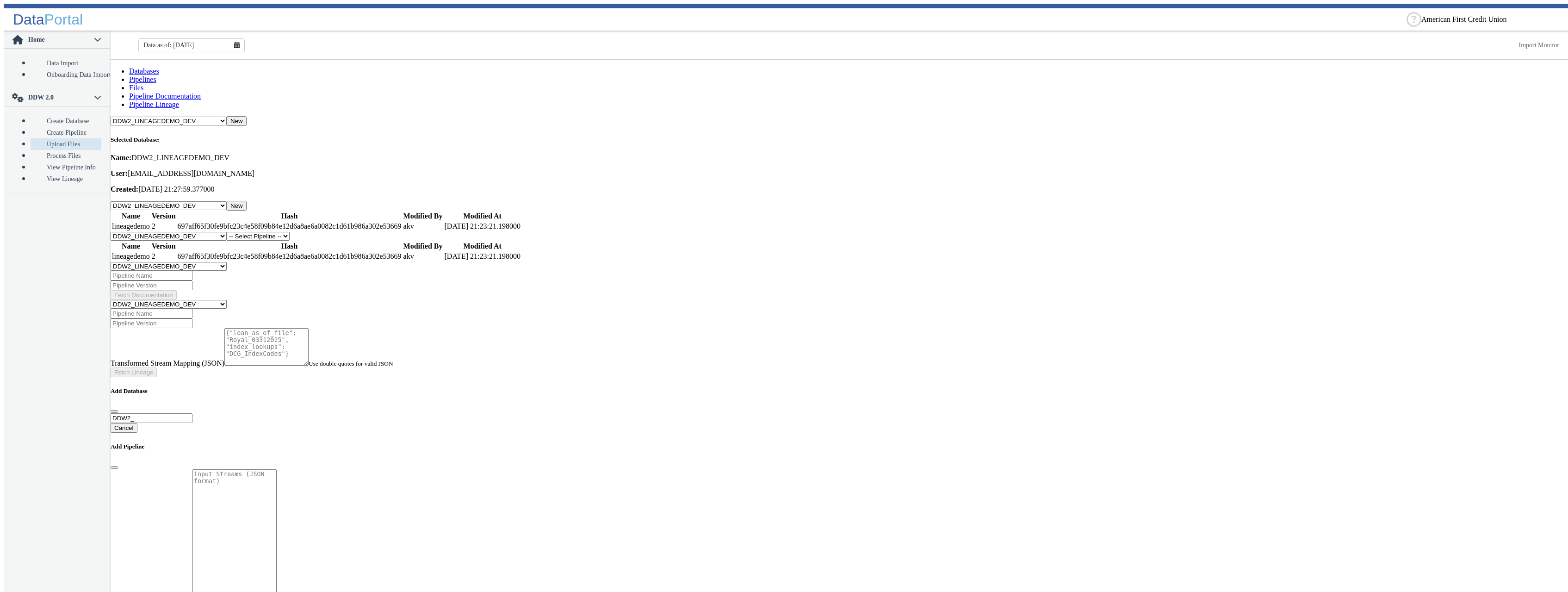
select select "1: Object"
click option "lineagedemo" at bounding box center [0, 0] width 0 height 0
click at [310, 232] on button "New" at bounding box center [299, 237] width 20 height 10
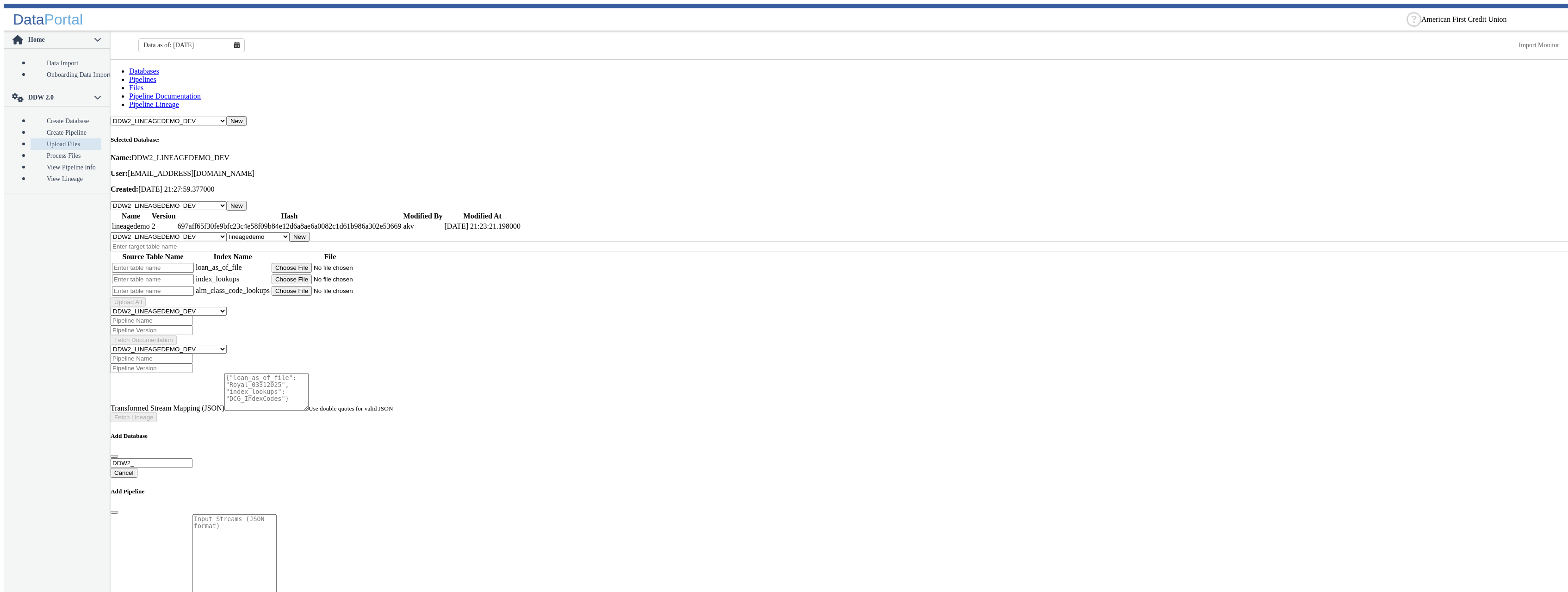
click at [192, 242] on input "text" at bounding box center [841, 247] width 1461 height 10
type input "Lineage7"
click at [167, 263] on input "text" at bounding box center [153, 268] width 82 height 10
type input "Loan7"
click at [161, 275] on input "text" at bounding box center [153, 280] width 82 height 10
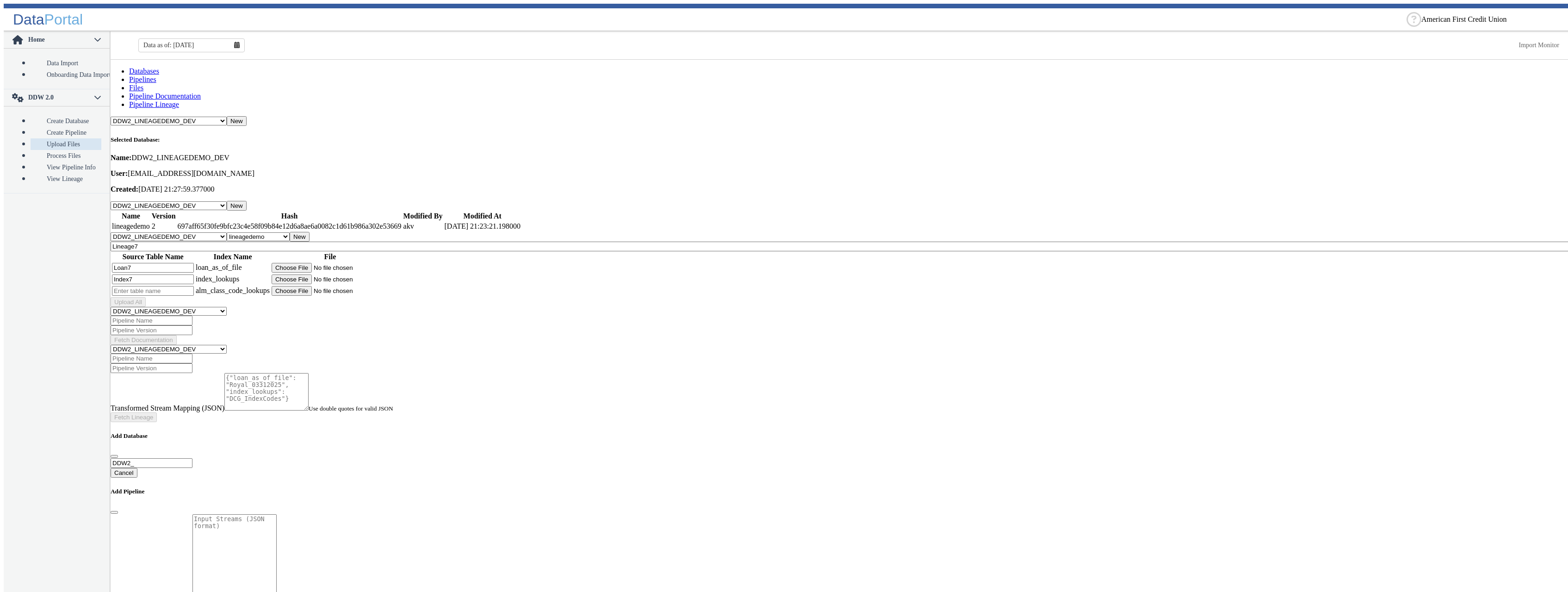
type input "Index7"
click at [159, 286] on input "text" at bounding box center [153, 291] width 82 height 10
type input "Alm7"
click at [336, 263] on input "file" at bounding box center [330, 268] width 117 height 10
type input "C:\fakepath\Royal_03312025_v2.csv"
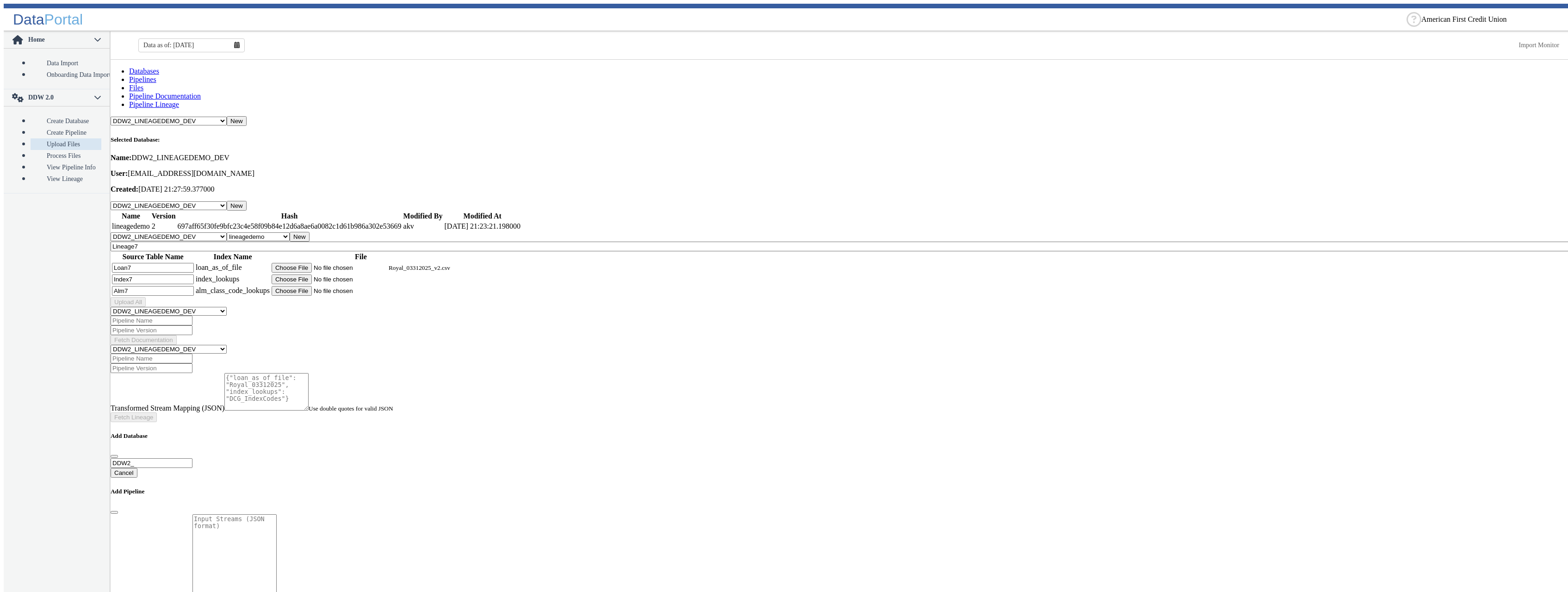
click at [346, 275] on input "file" at bounding box center [330, 280] width 117 height 10
type input "C:\fakepath\DCG_IndexCodes_New.csv"
click at [331, 286] on input "file" at bounding box center [330, 291] width 117 height 10
type input "C:\fakepath\DCG_ALM_Class_Codes.csv"
click at [145, 297] on button "Upload All" at bounding box center [128, 302] width 35 height 10
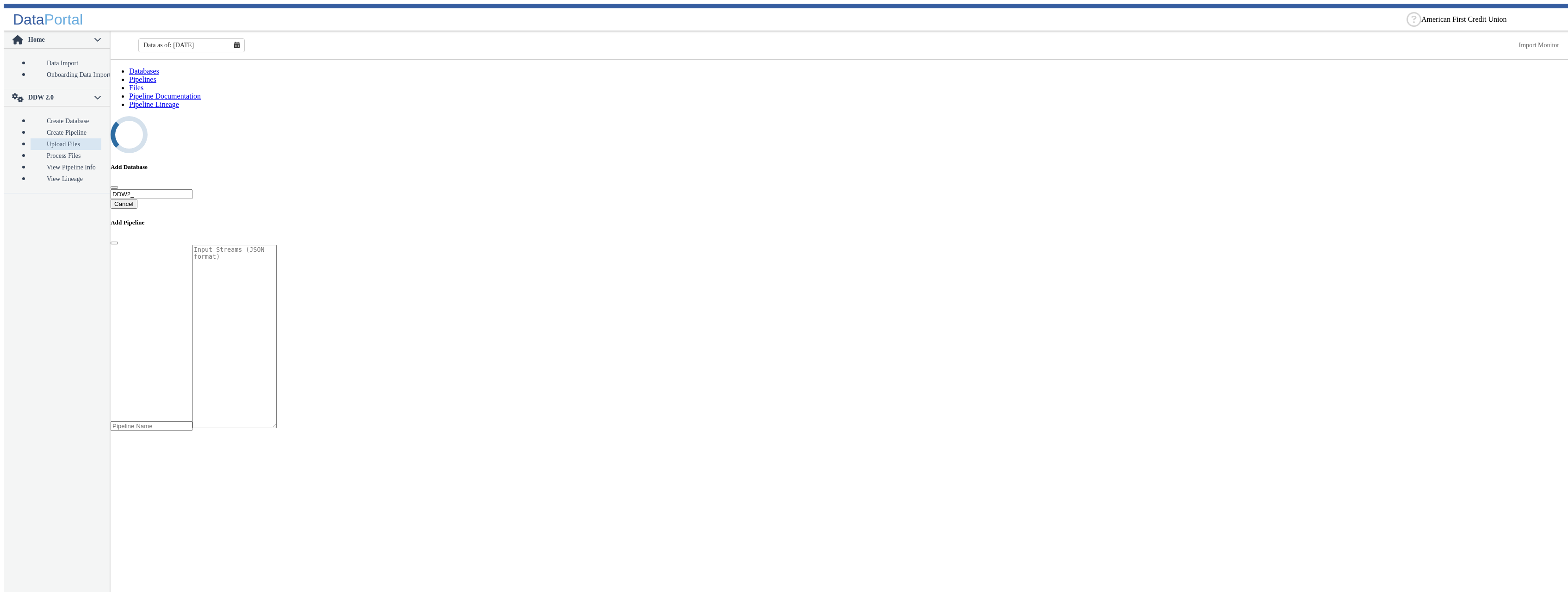
select select "7: Object"
select select "1: Object"
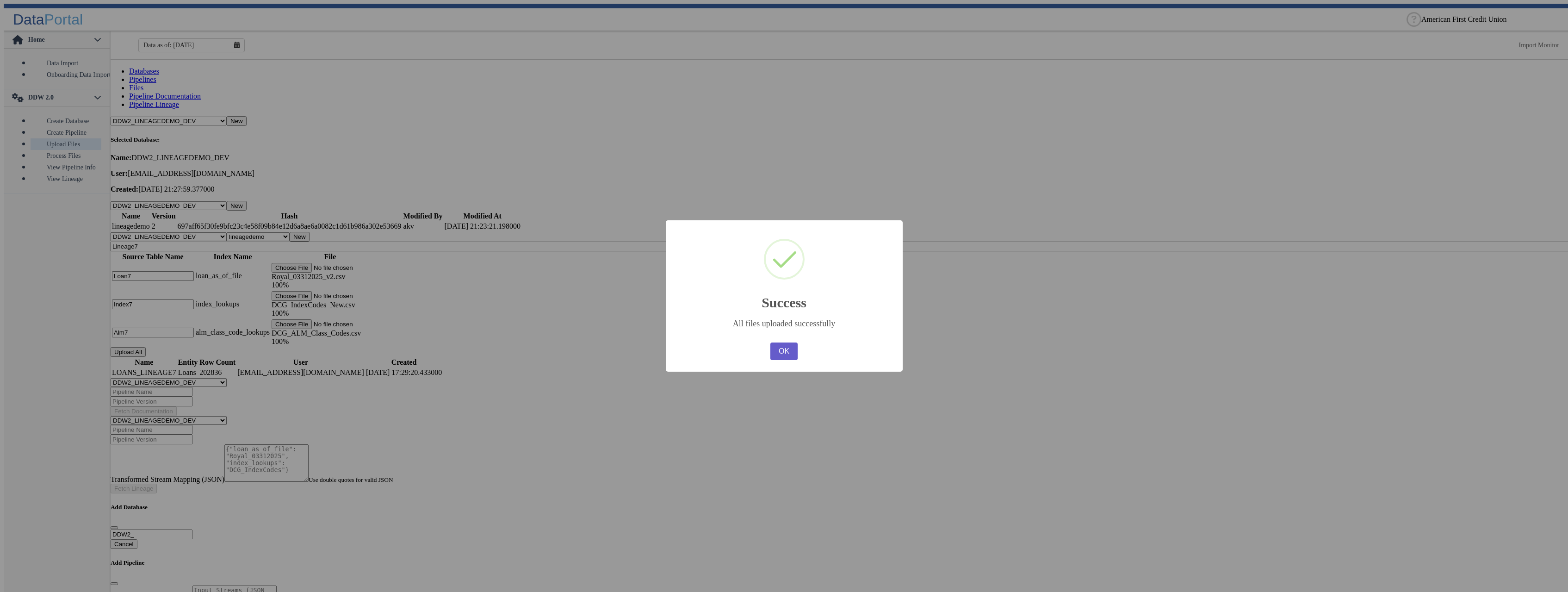
click at [796, 355] on button "OK" at bounding box center [784, 351] width 27 height 18
